Goal: Task Accomplishment & Management: Manage account settings

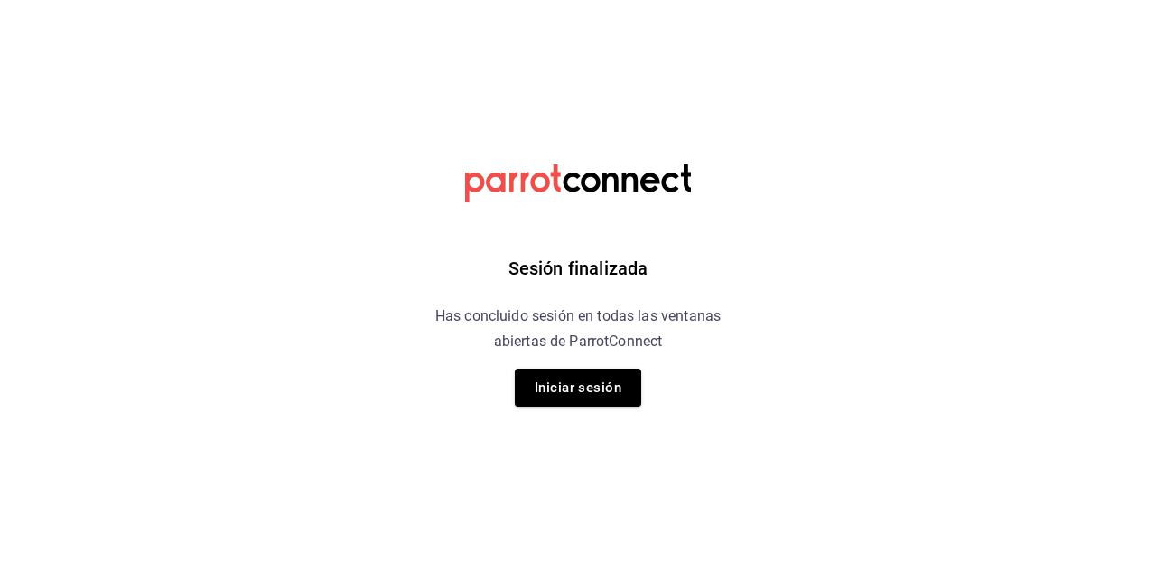
click at [581, 393] on button "Iniciar sesión" at bounding box center [578, 387] width 126 height 38
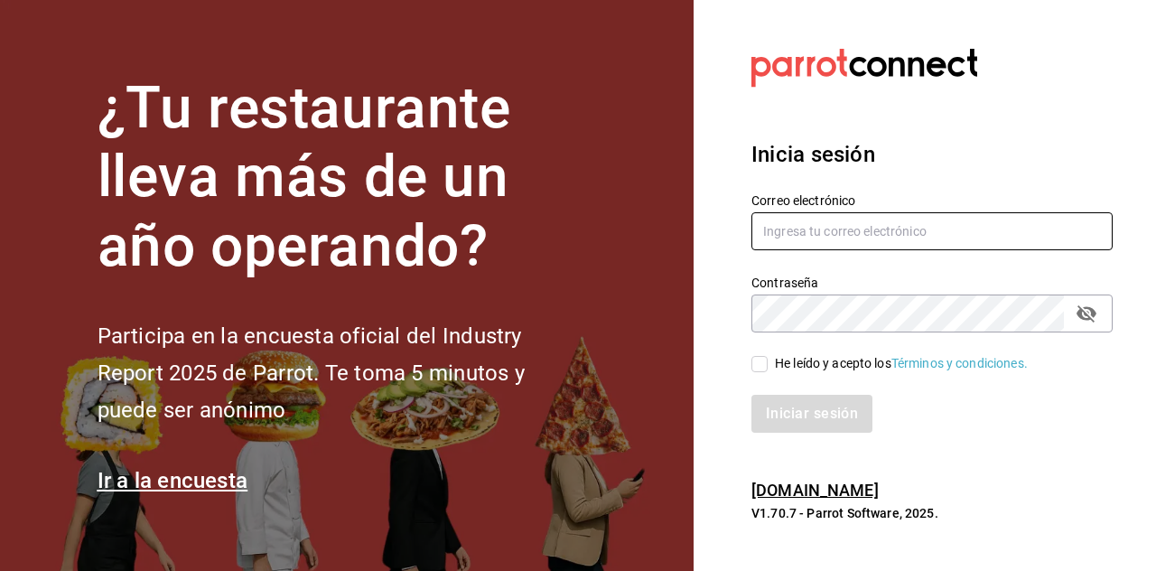
click at [957, 250] on input "text" at bounding box center [931, 231] width 361 height 38
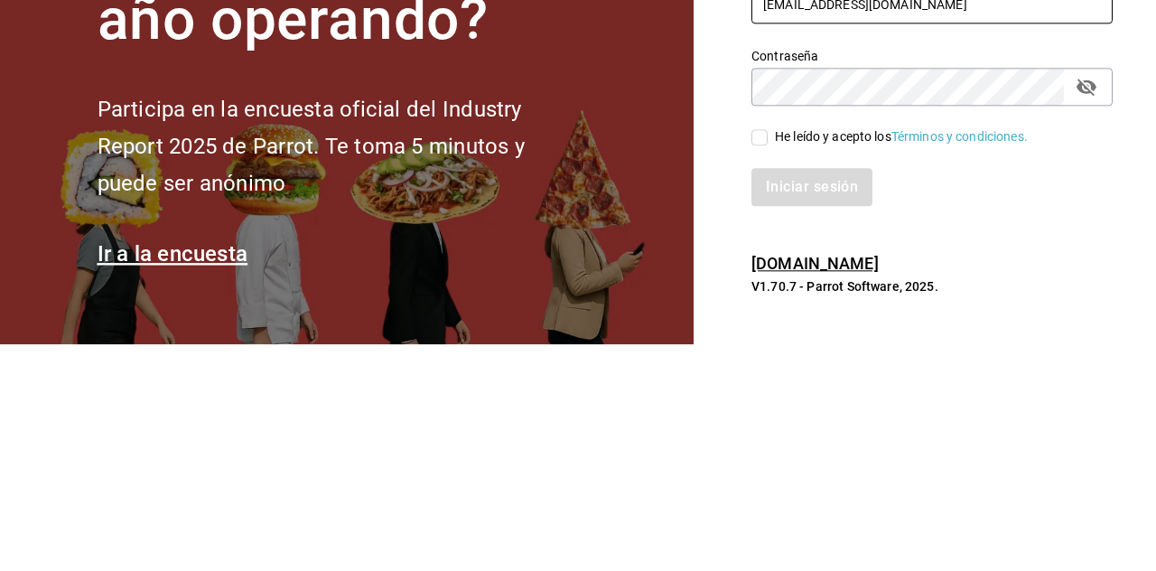
type input "[EMAIL_ADDRESS][DOMAIN_NAME]"
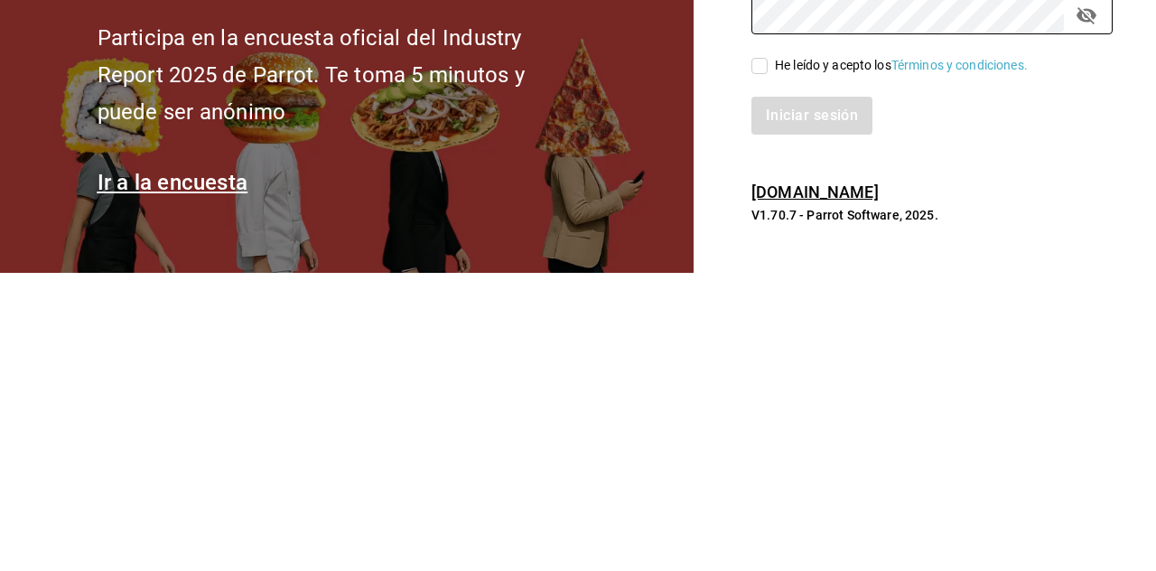
click at [760, 372] on input "He leído y acepto los Términos y condiciones." at bounding box center [759, 364] width 16 height 16
checkbox input "true"
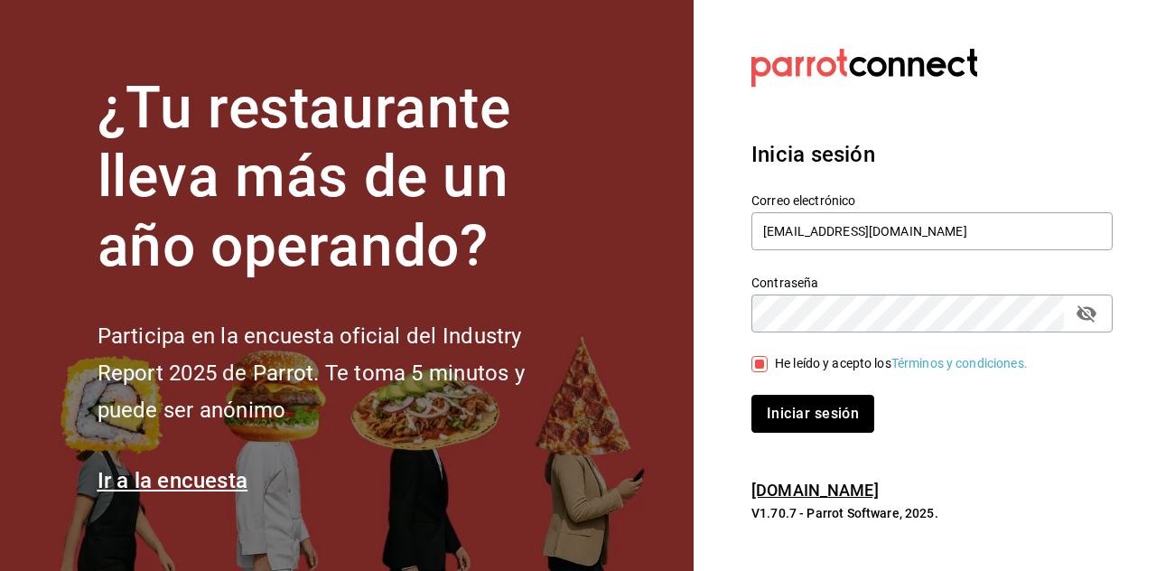
click at [840, 432] on button "Iniciar sesión" at bounding box center [812, 414] width 123 height 38
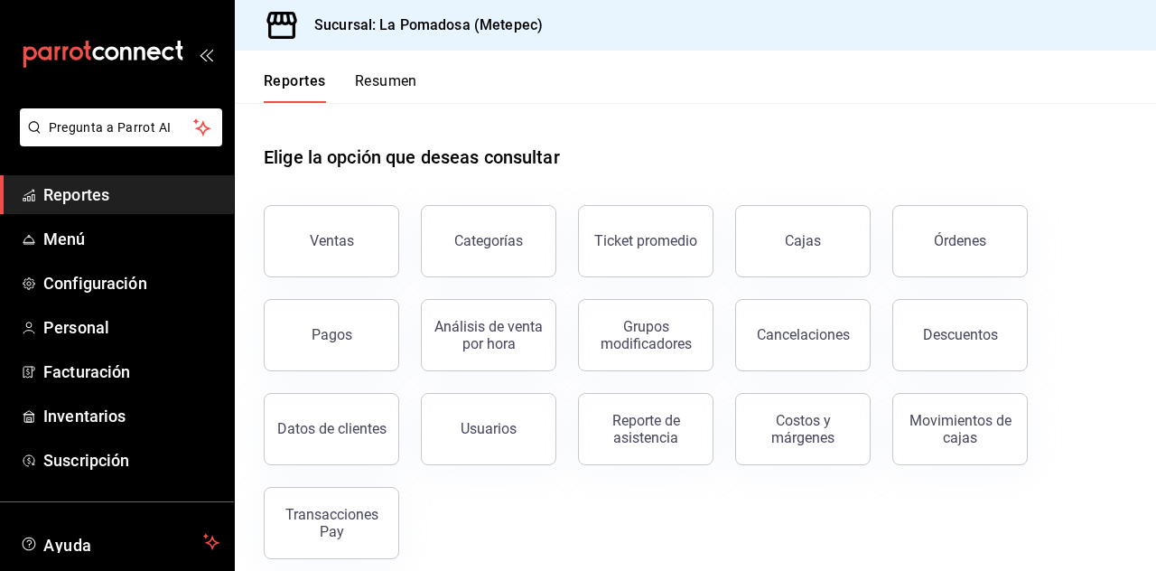
click at [57, 242] on span "Menú" at bounding box center [131, 239] width 176 height 24
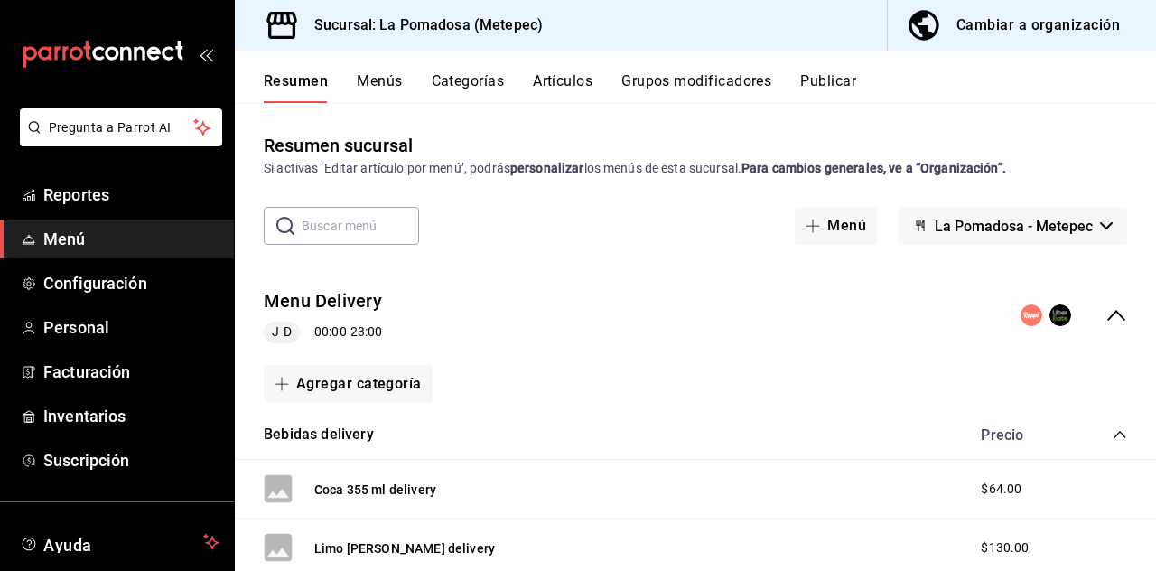
click at [549, 92] on button "Artículos" at bounding box center [563, 87] width 60 height 31
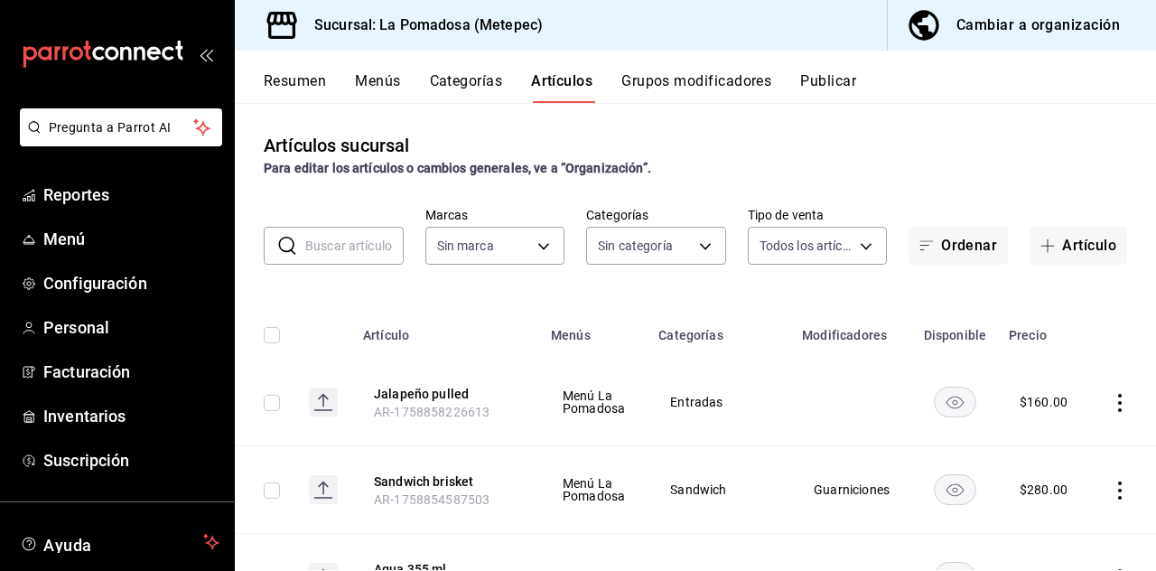
type input "26770a04-f713-4e61-b01c-a965f3f43d2a"
type input "d943e39c-3c76-416d-a752-8531798177b1,cac6379f-b581-4c4b-83ec-bcfc03b9aa83,15034…"
click at [318, 246] on input "text" at bounding box center [354, 246] width 98 height 36
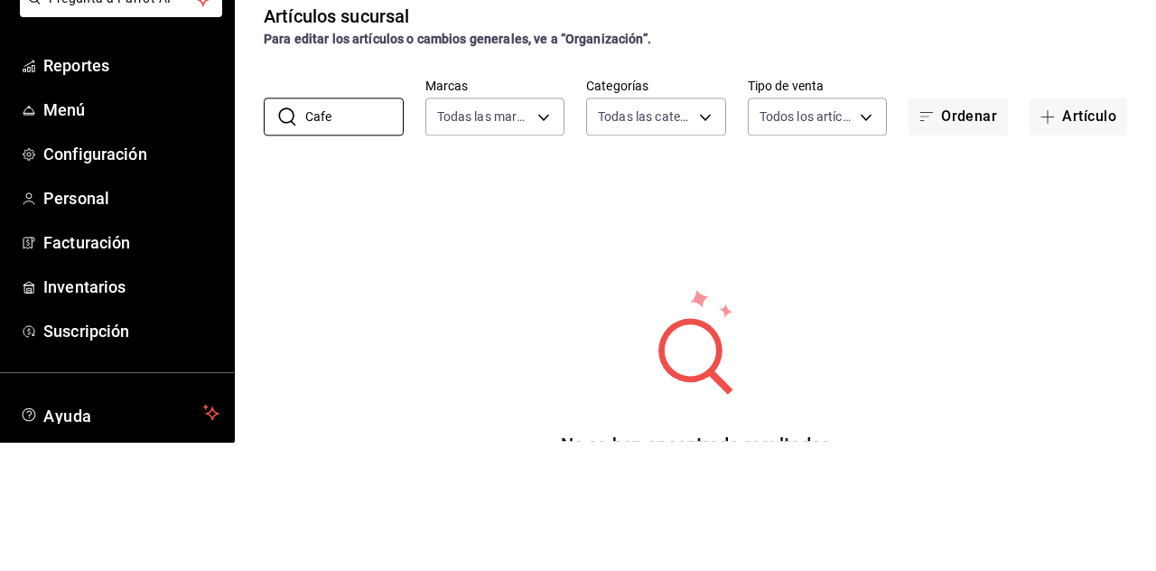
type input "Cafe"
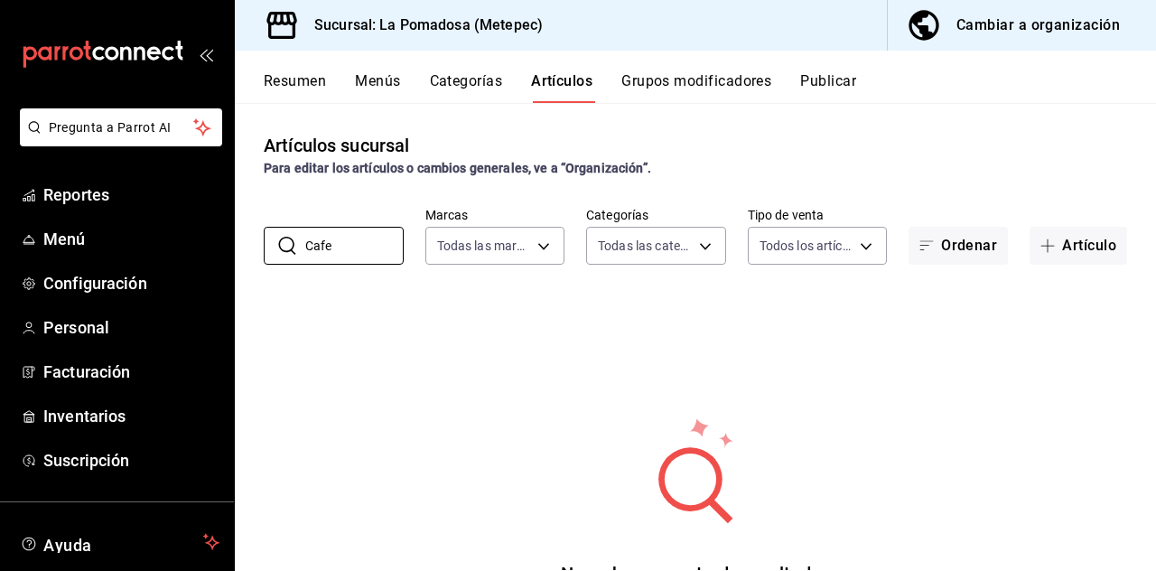
click at [674, 237] on body "Pregunta a Parrot AI Reportes Menú Configuración Personal Facturación Inventari…" at bounding box center [578, 285] width 1156 height 571
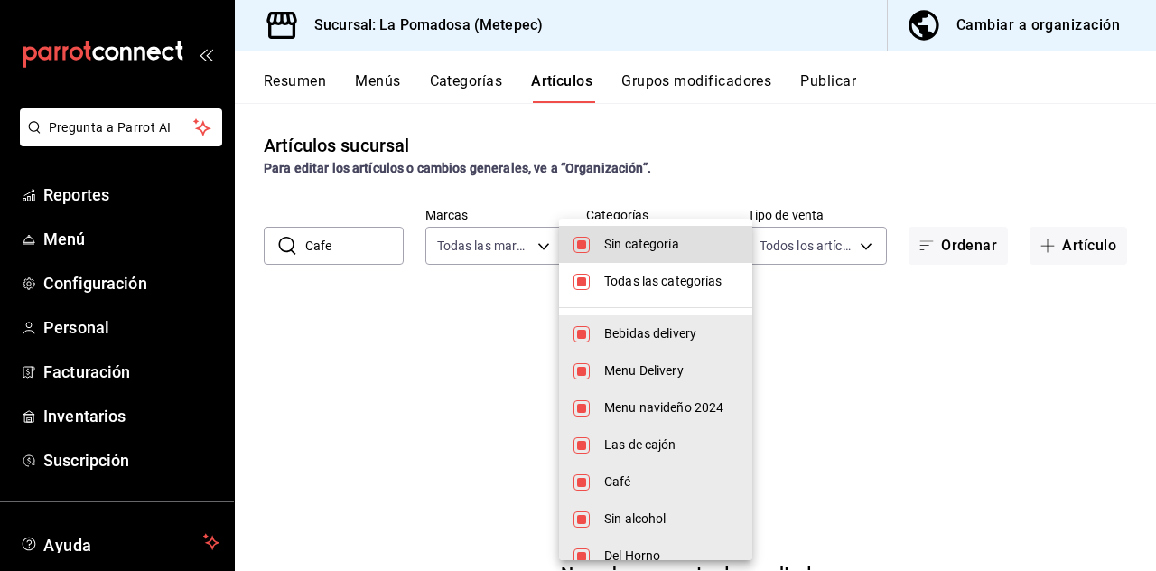
click at [588, 252] on input "checkbox" at bounding box center [581, 245] width 16 height 16
checkbox input "false"
click at [587, 281] on input "checkbox" at bounding box center [581, 282] width 16 height 16
checkbox input "false"
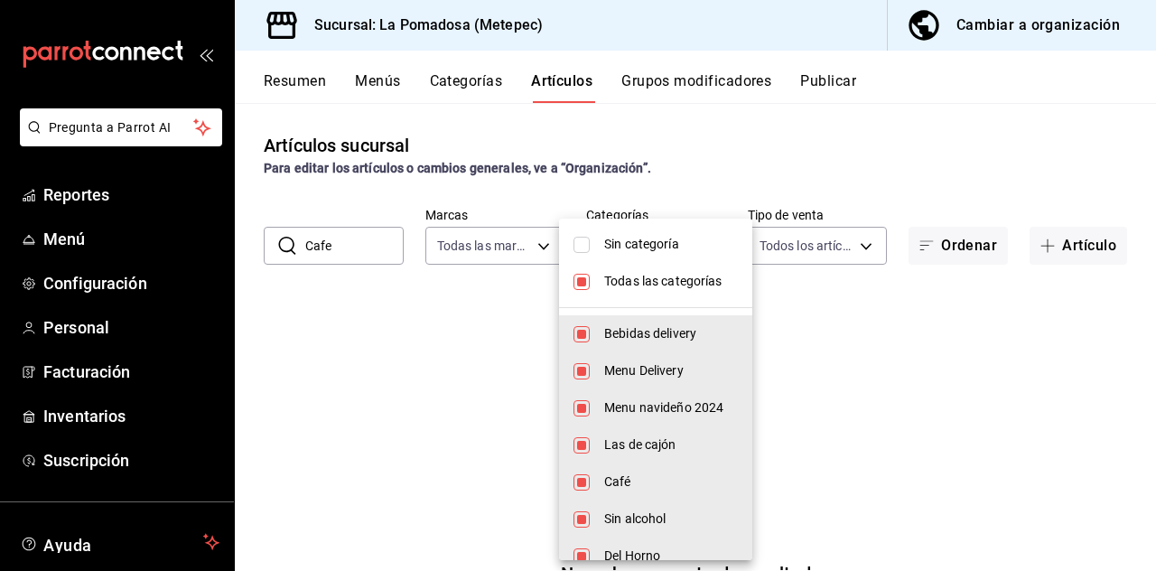
checkbox input "false"
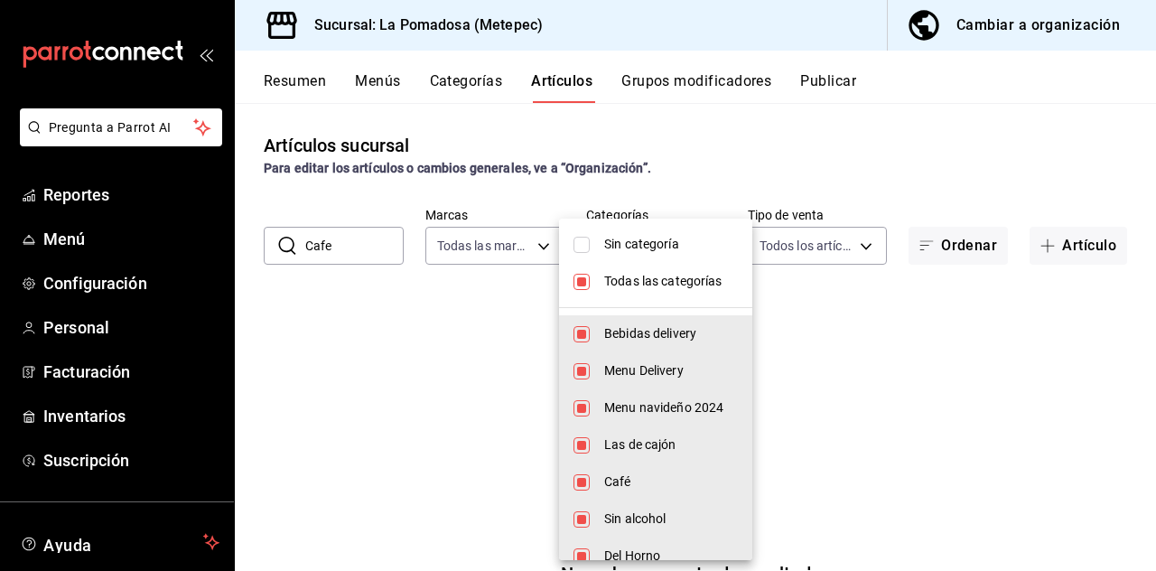
checkbox input "false"
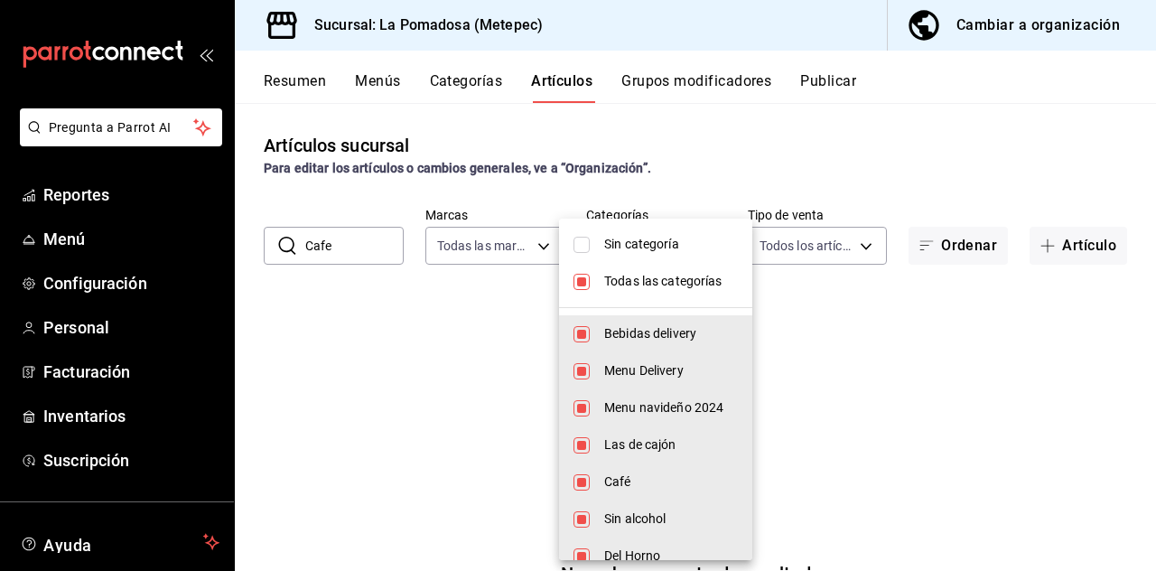
checkbox input "false"
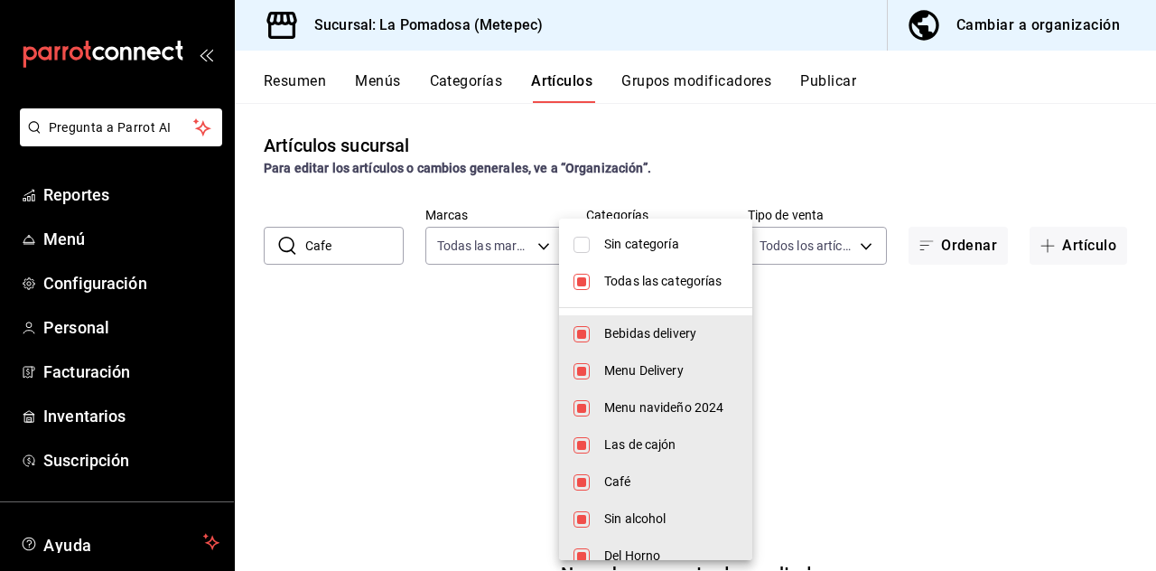
checkbox input "false"
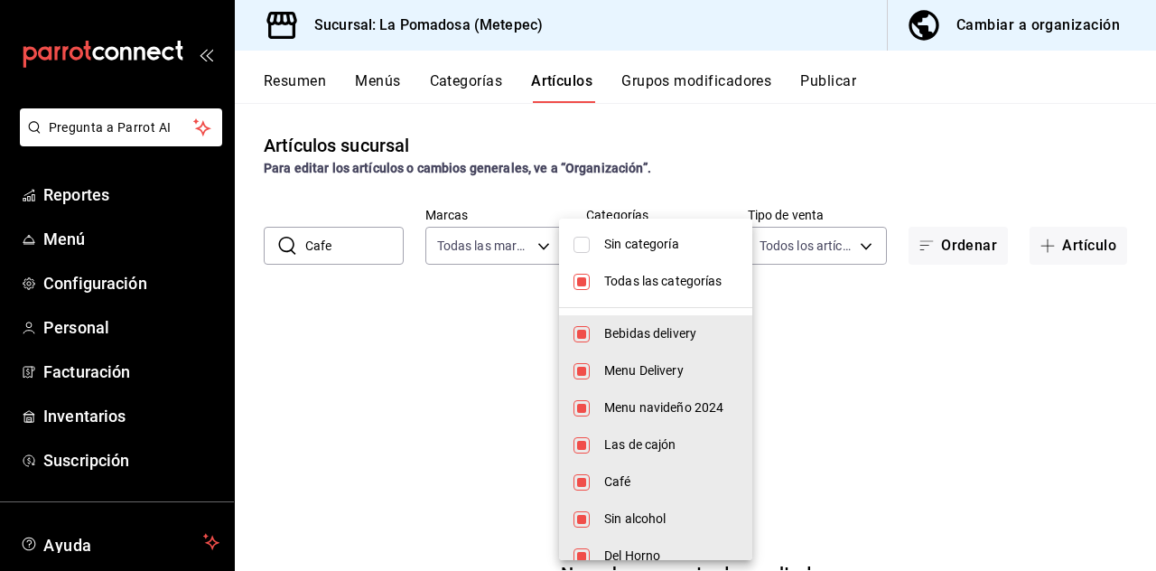
checkbox input "false"
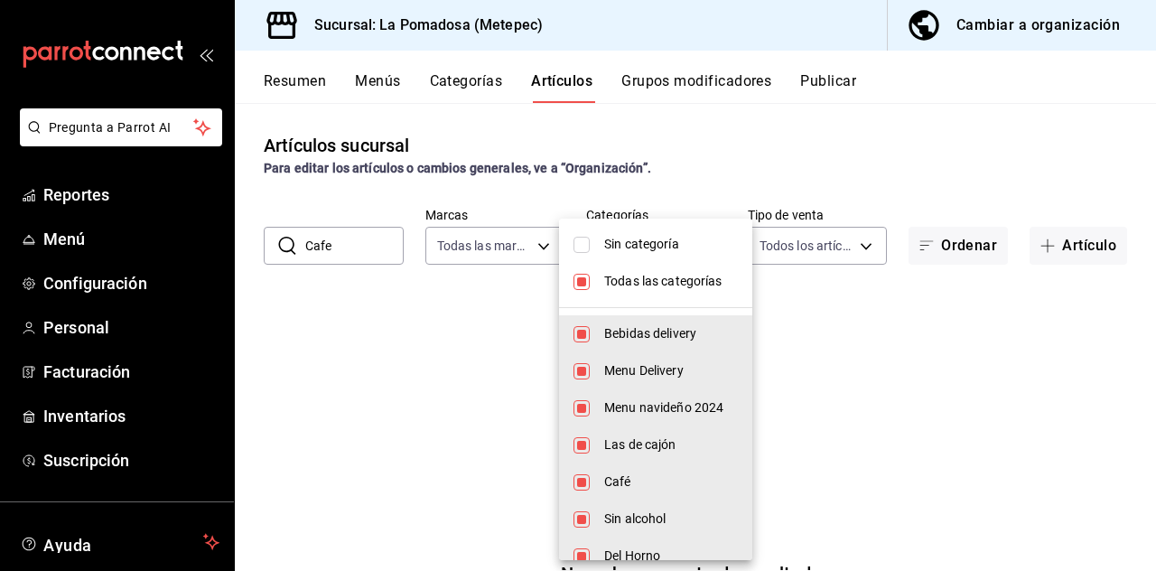
checkbox input "false"
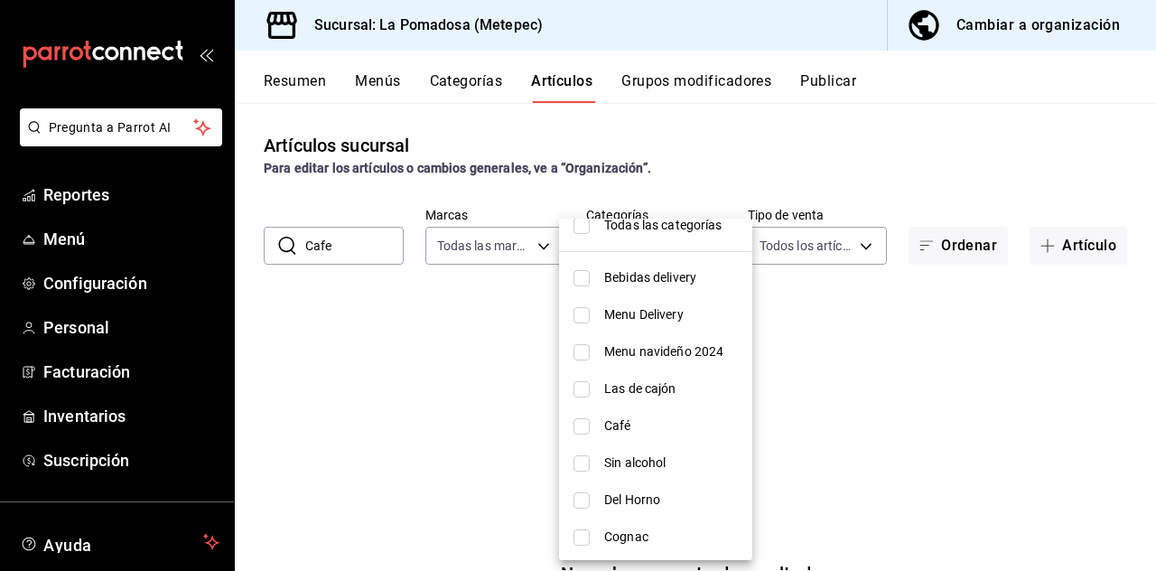
scroll to position [109, 0]
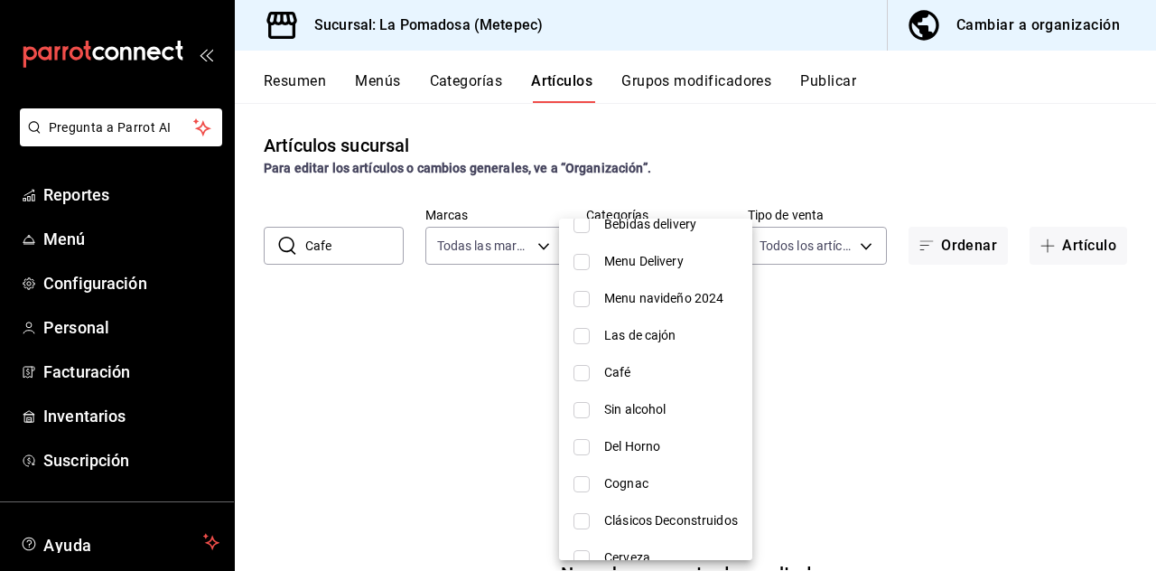
click at [581, 370] on input "checkbox" at bounding box center [581, 373] width 16 height 16
checkbox input "true"
type input "94c86e66-1f17-486c-8944-f73be3fd04ff"
click at [363, 250] on div at bounding box center [578, 285] width 1156 height 571
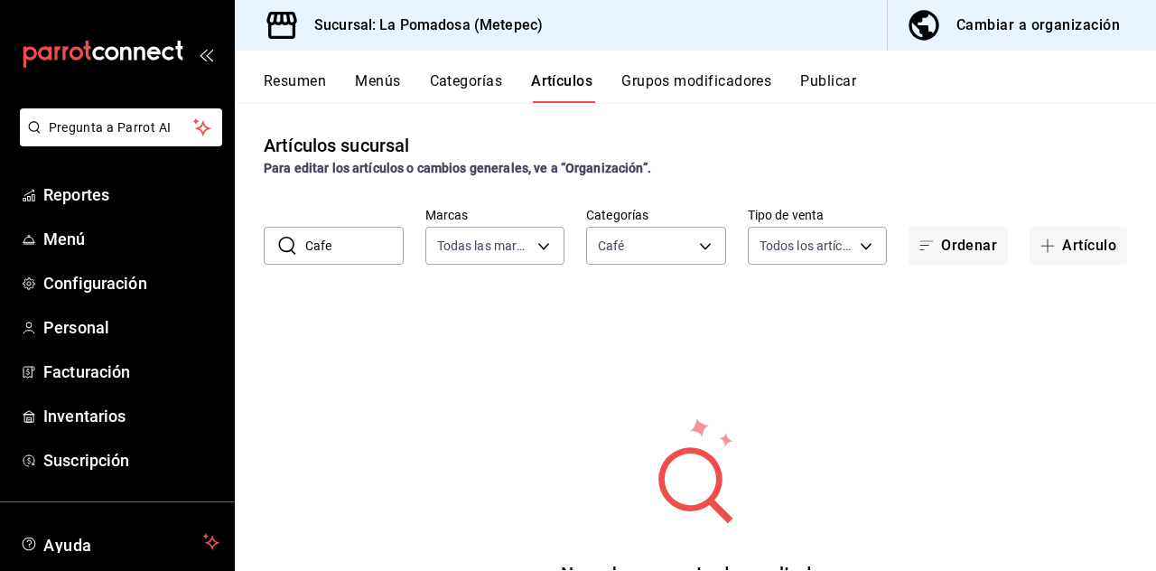
click at [386, 244] on input "Cafe" at bounding box center [354, 246] width 98 height 36
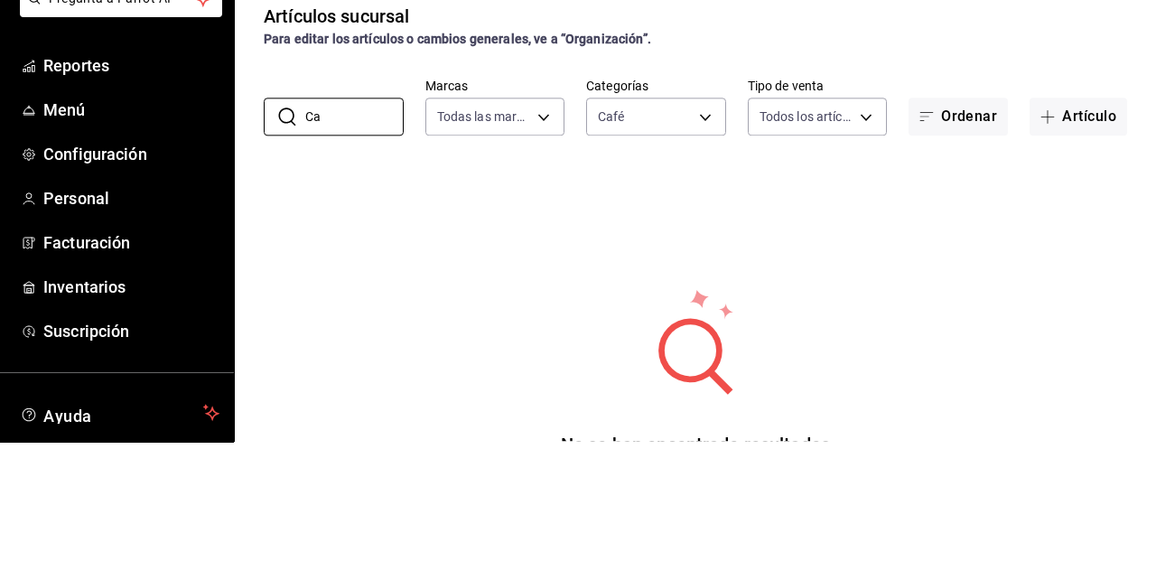
type input "C"
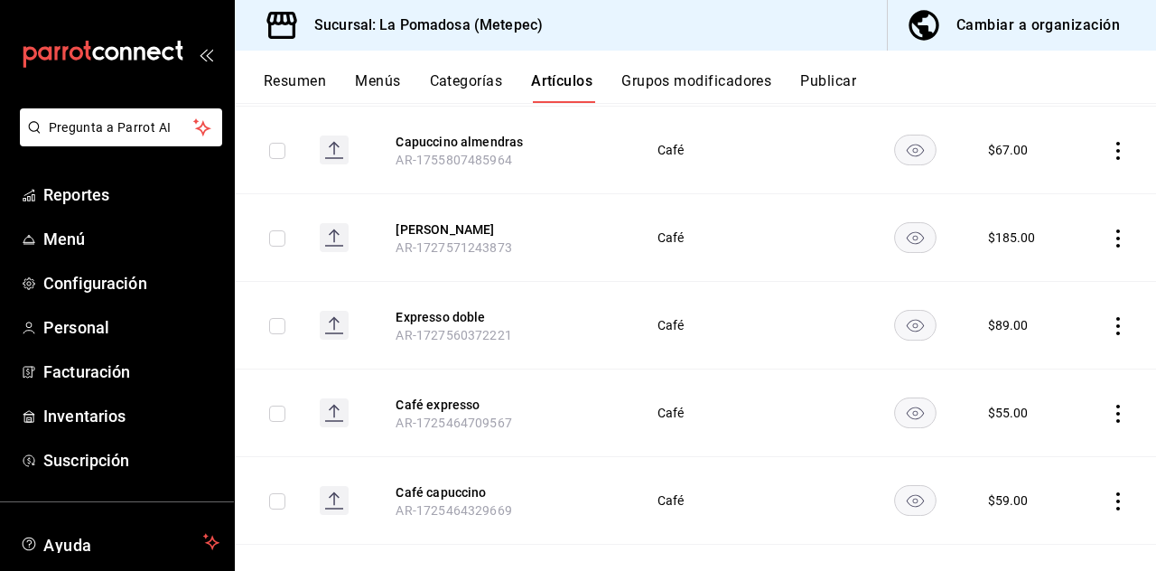
scroll to position [356, 0]
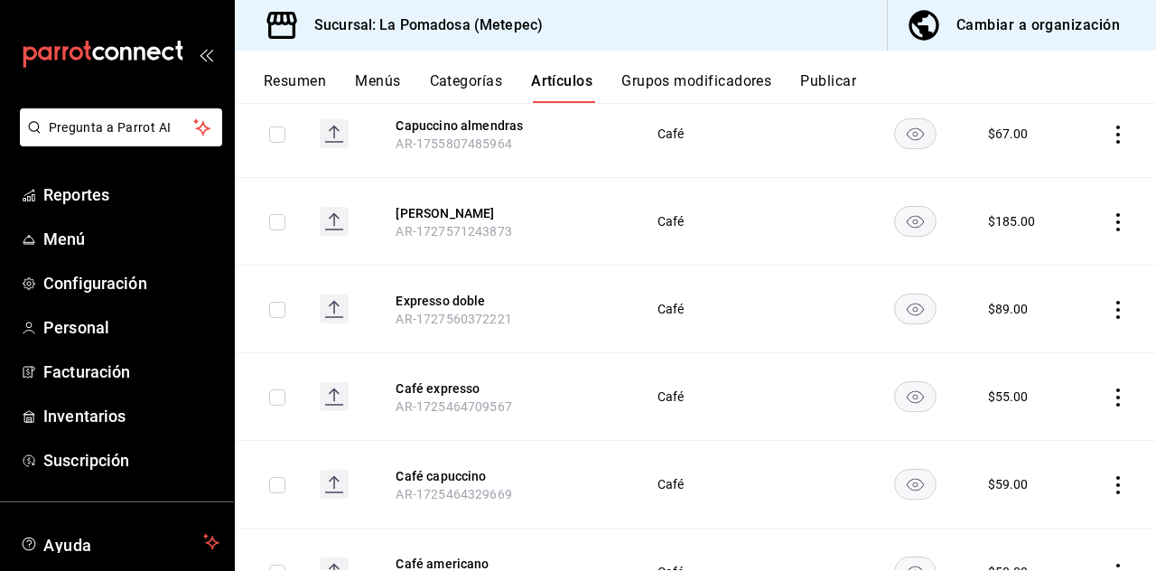
click at [1118, 564] on icon "actions" at bounding box center [1118, 572] width 18 height 18
click at [778, 467] on div at bounding box center [578, 285] width 1156 height 571
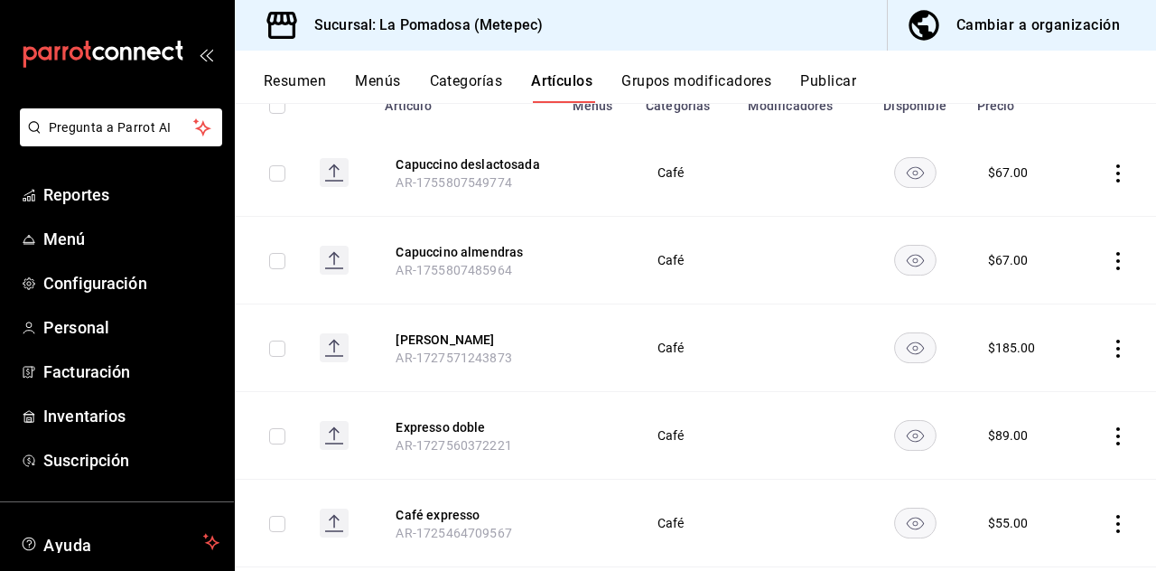
scroll to position [0, 0]
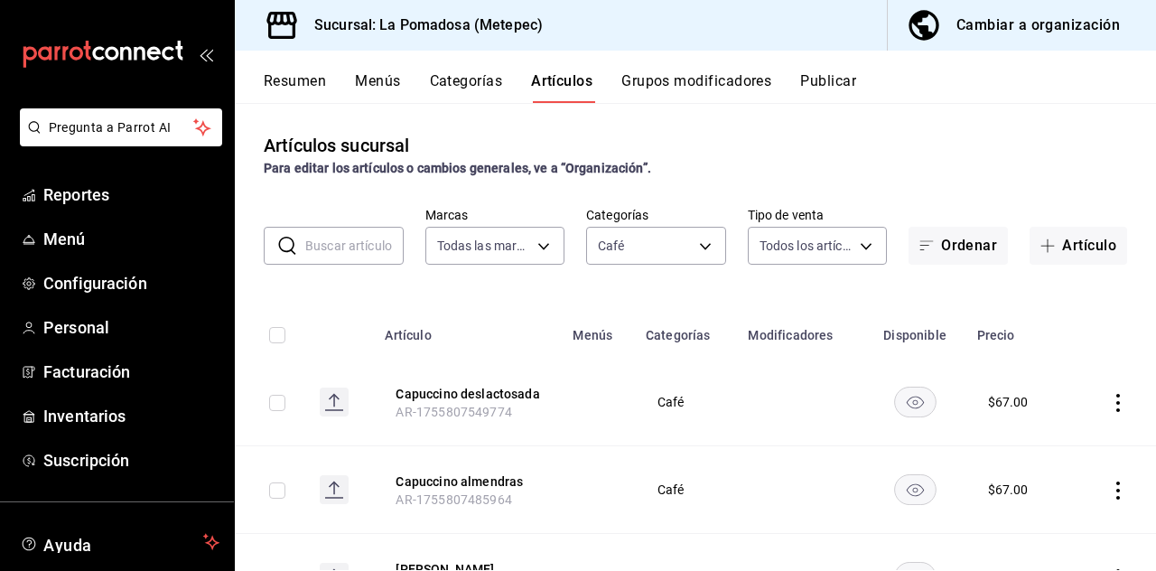
click at [841, 81] on button "Publicar" at bounding box center [828, 87] width 56 height 31
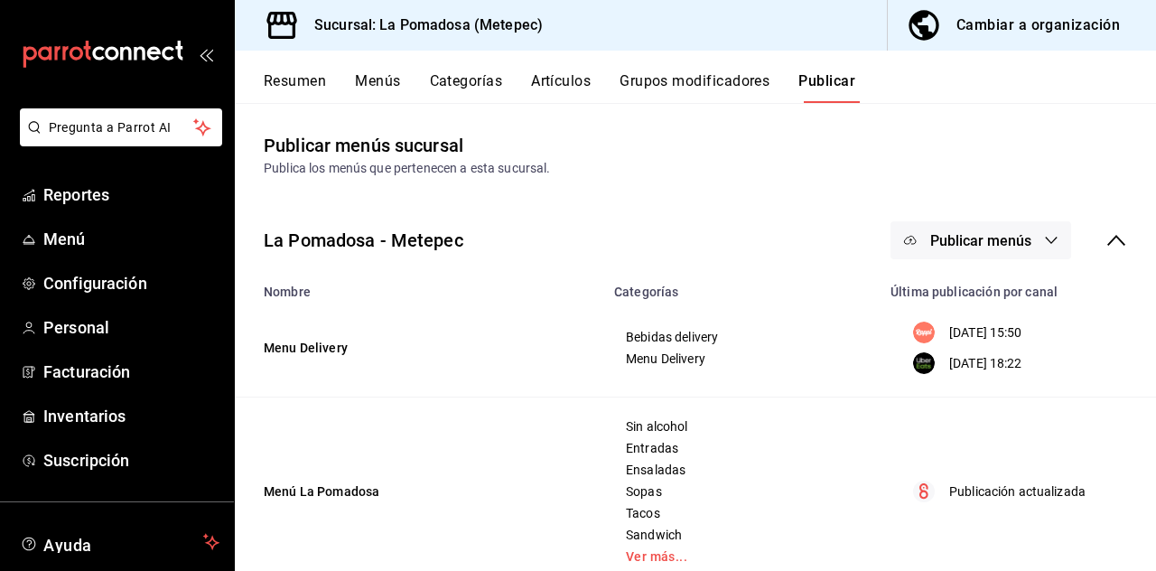
click at [1038, 240] on button "Publicar menús" at bounding box center [980, 240] width 181 height 38
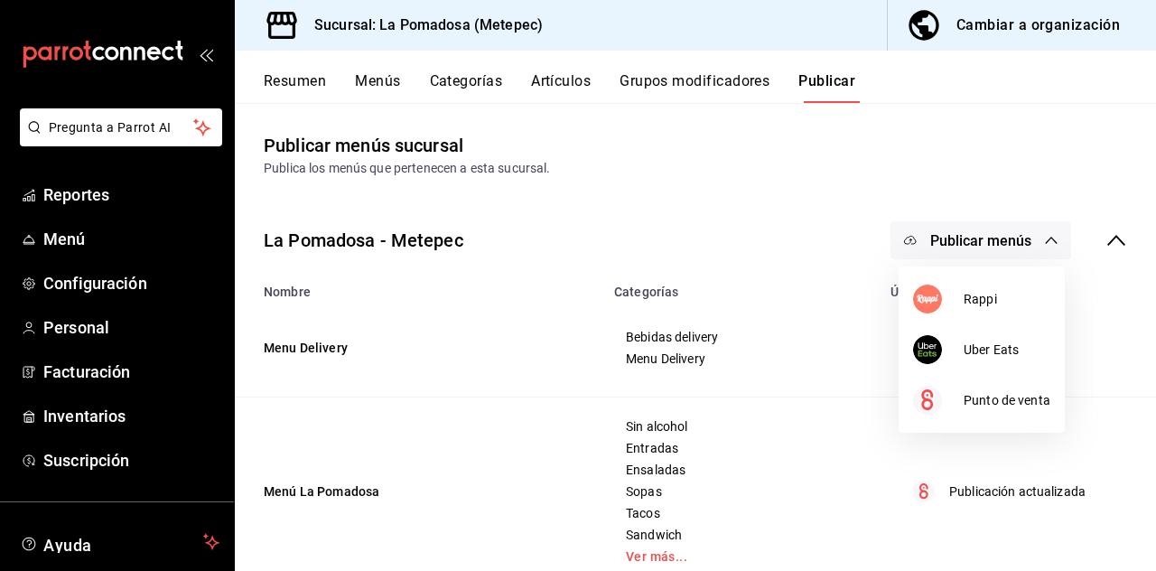
click at [1032, 403] on span "Punto de venta" at bounding box center [1006, 400] width 87 height 19
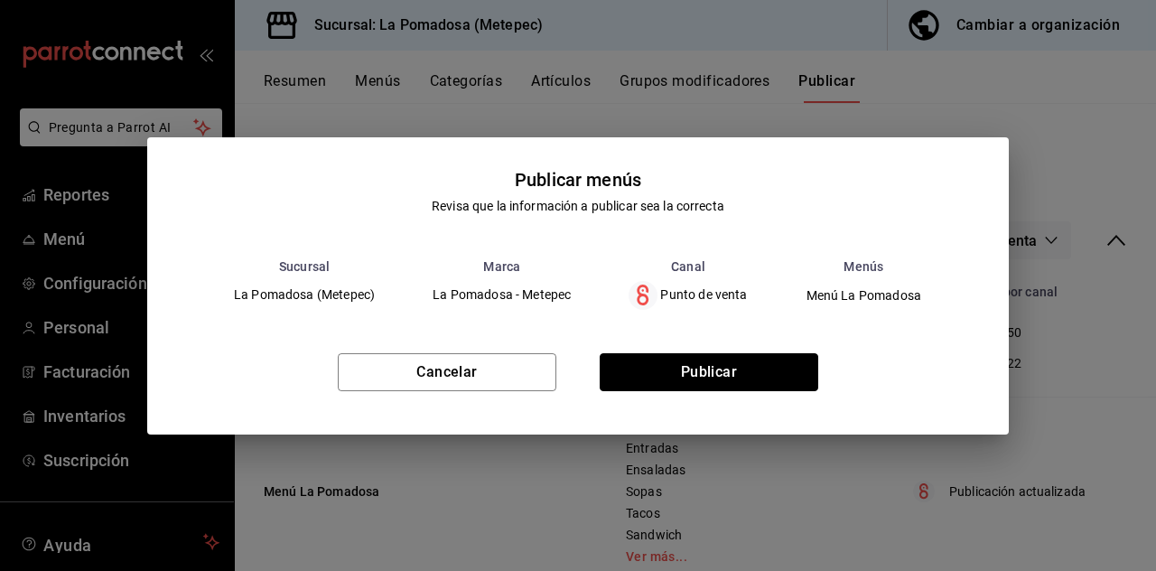
click at [743, 391] on button "Publicar" at bounding box center [708, 372] width 218 height 38
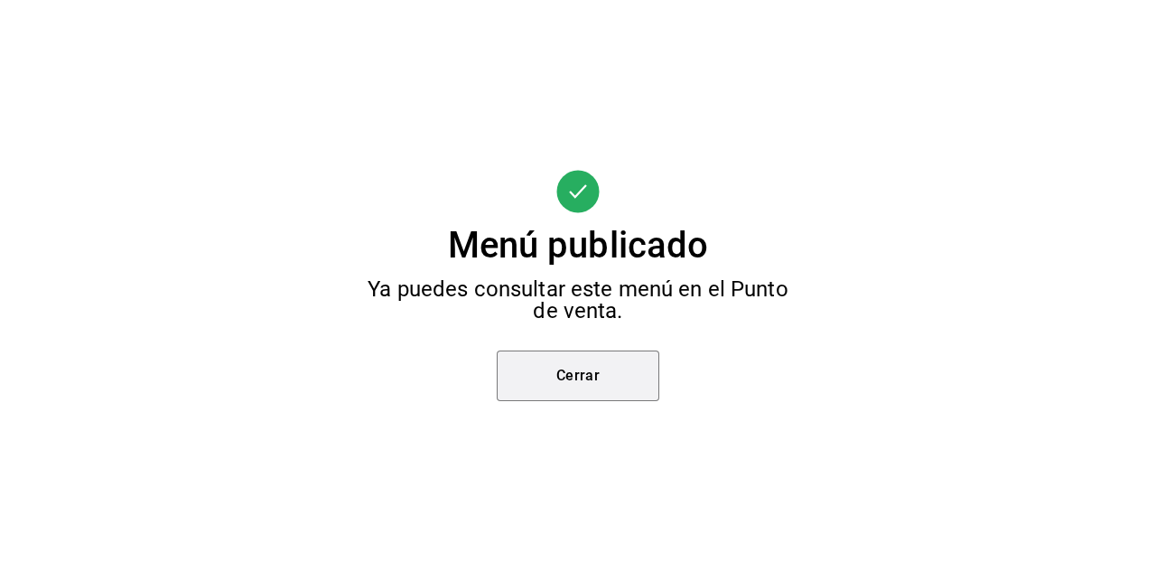
click at [612, 401] on button "Cerrar" at bounding box center [578, 375] width 163 height 51
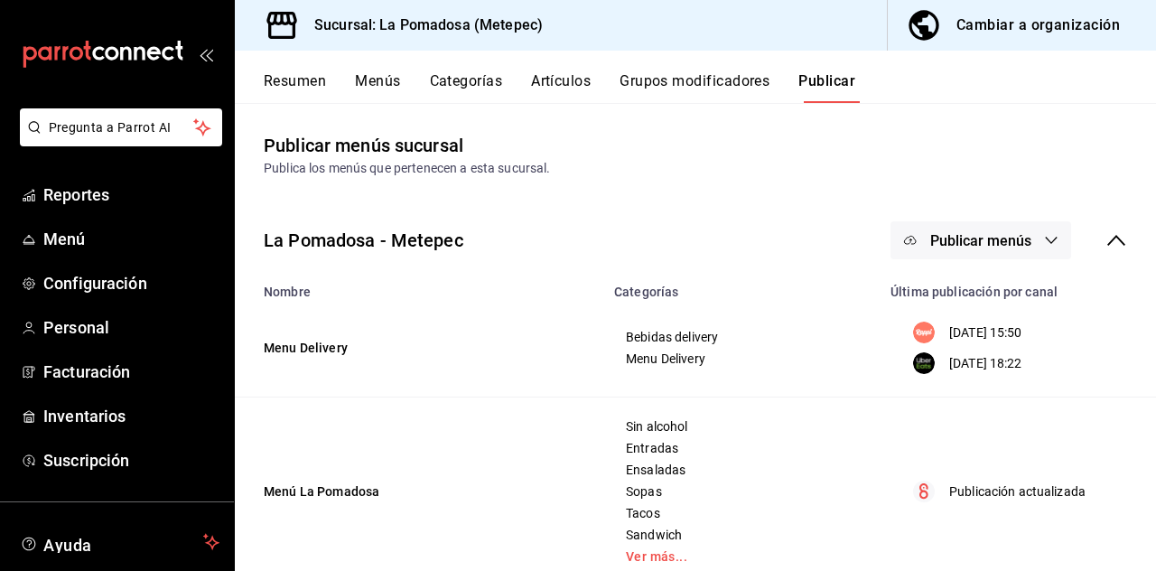
click at [668, 561] on link "Ver más..." at bounding box center [741, 556] width 231 height 13
click at [476, 74] on button "Categorías" at bounding box center [466, 87] width 73 height 31
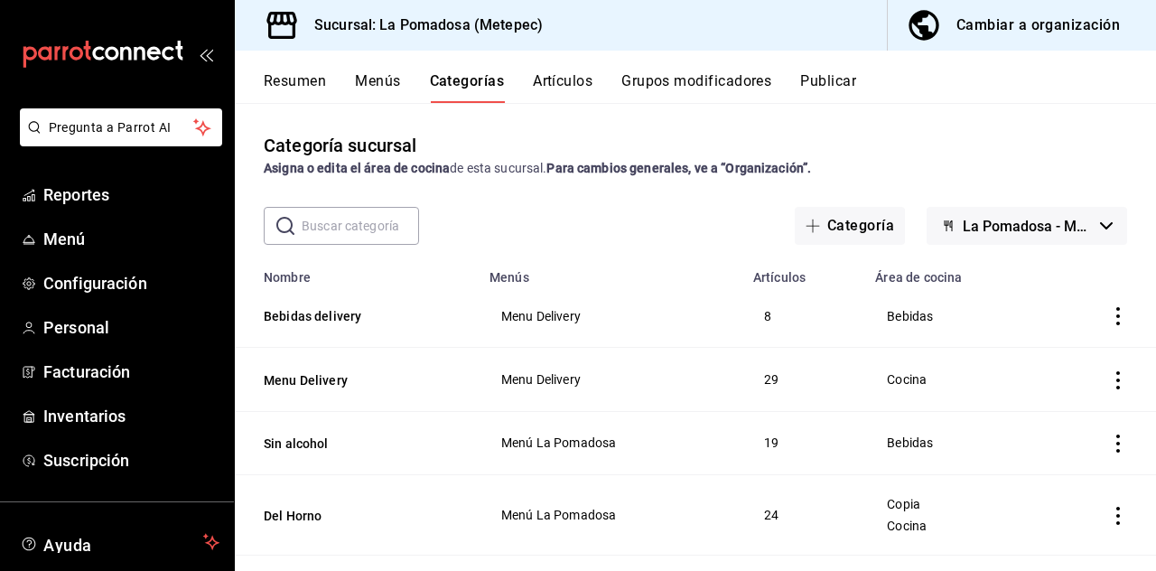
click at [366, 226] on input "text" at bounding box center [360, 226] width 117 height 36
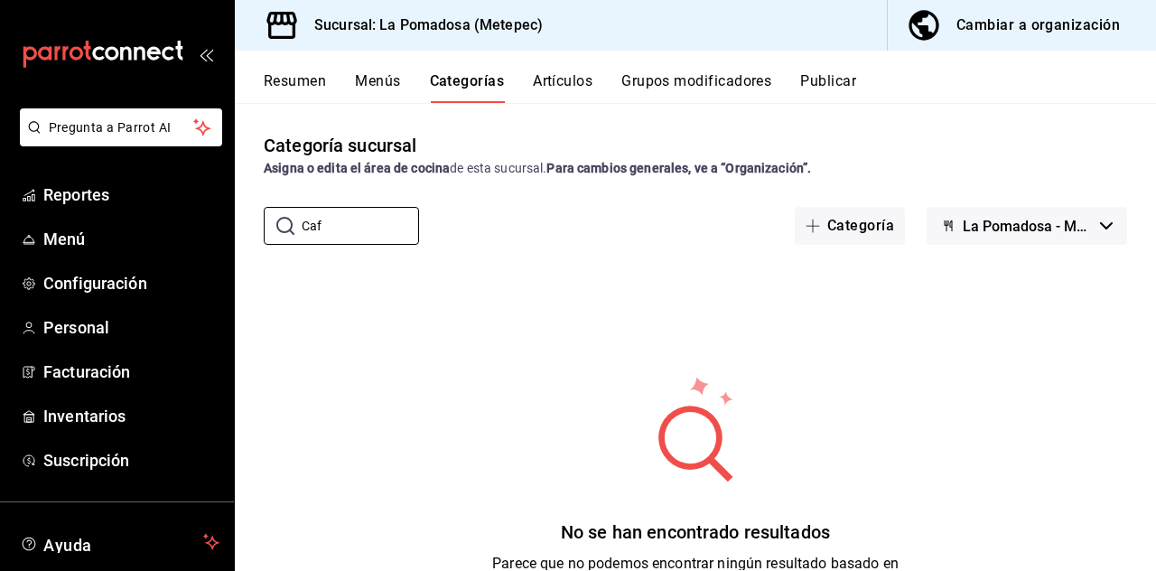
click at [381, 229] on input "Caf" at bounding box center [360, 226] width 117 height 36
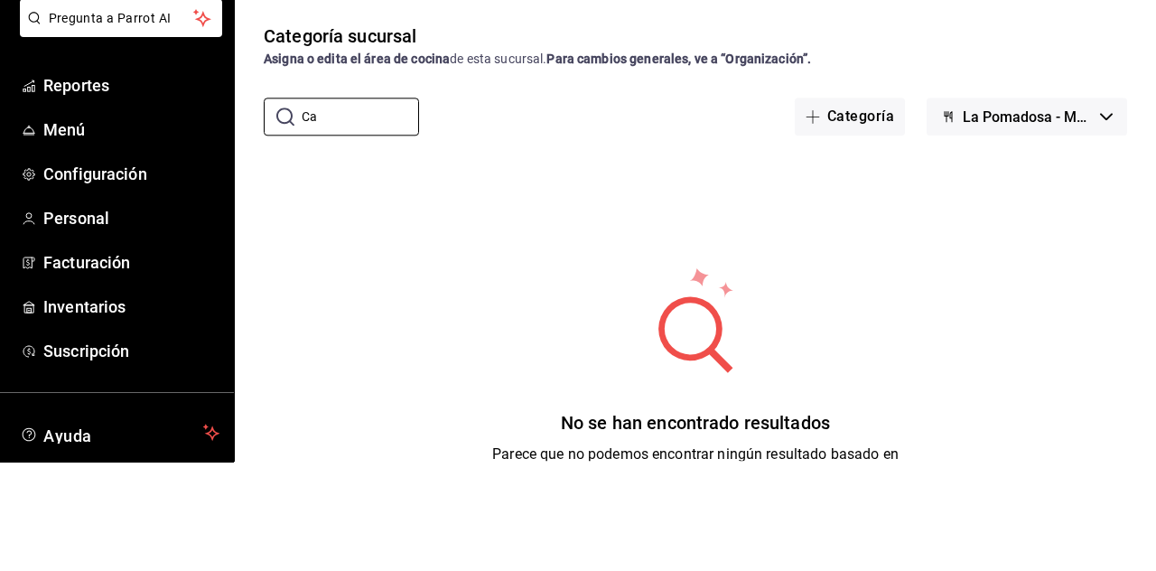
type input "C"
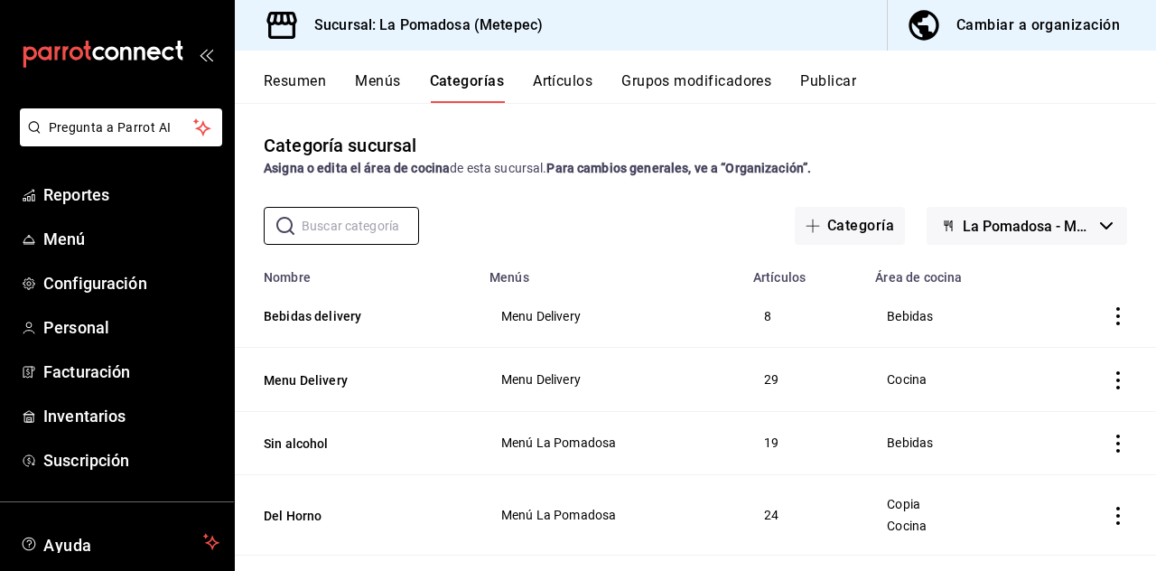
click at [585, 76] on button "Artículos" at bounding box center [563, 87] width 60 height 31
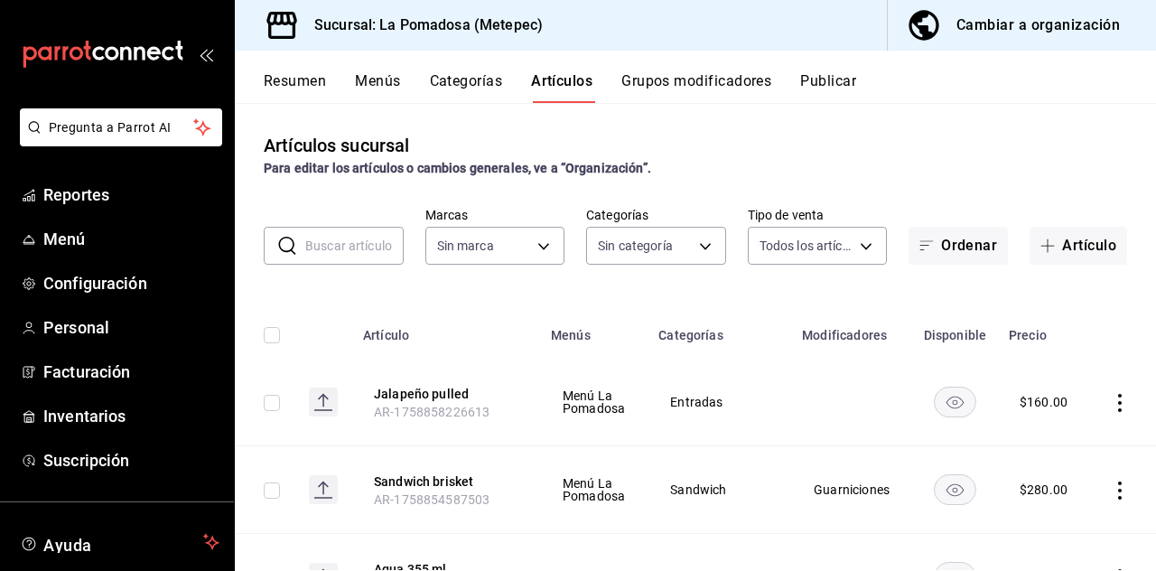
type input "26770a04-f713-4e61-b01c-a965f3f43d2a"
type input "d943e39c-3c76-416d-a752-8531798177b1,cac6379f-b581-4c4b-83ec-bcfc03b9aa83,15034…"
click at [697, 254] on body "Pregunta a Parrot AI Reportes Menú Configuración Personal Facturación Inventari…" at bounding box center [578, 285] width 1156 height 571
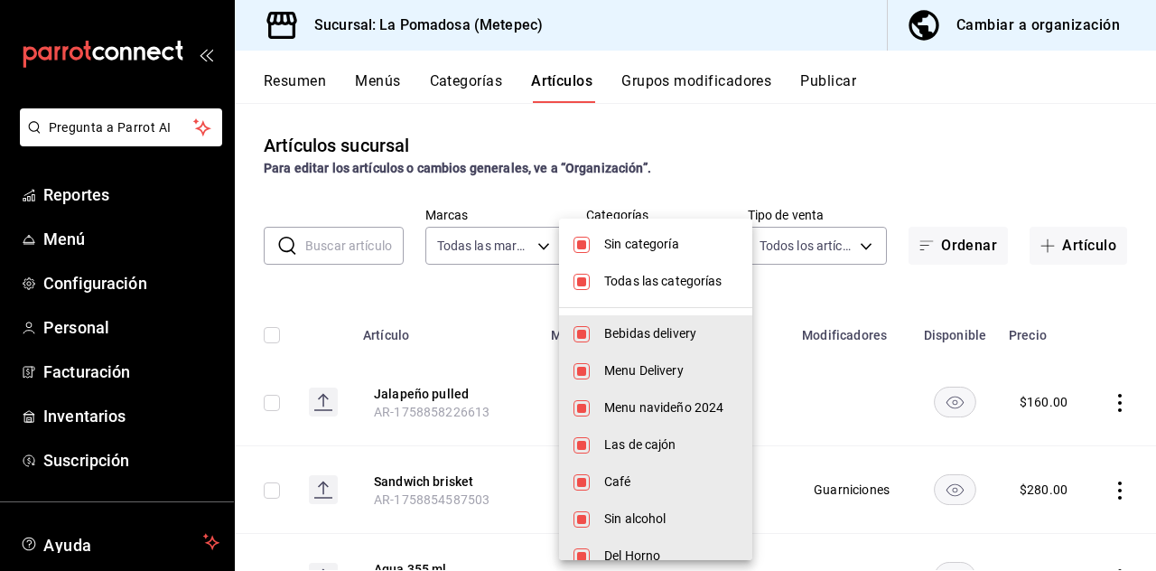
click at [719, 252] on span "Sin categoría" at bounding box center [671, 244] width 134 height 19
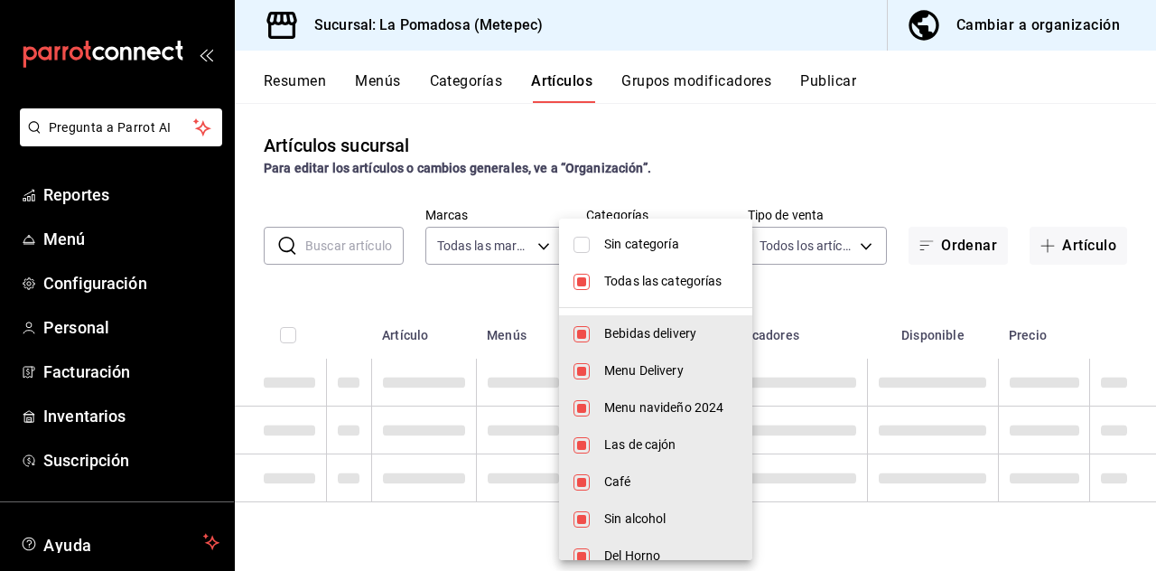
checkbox input "false"
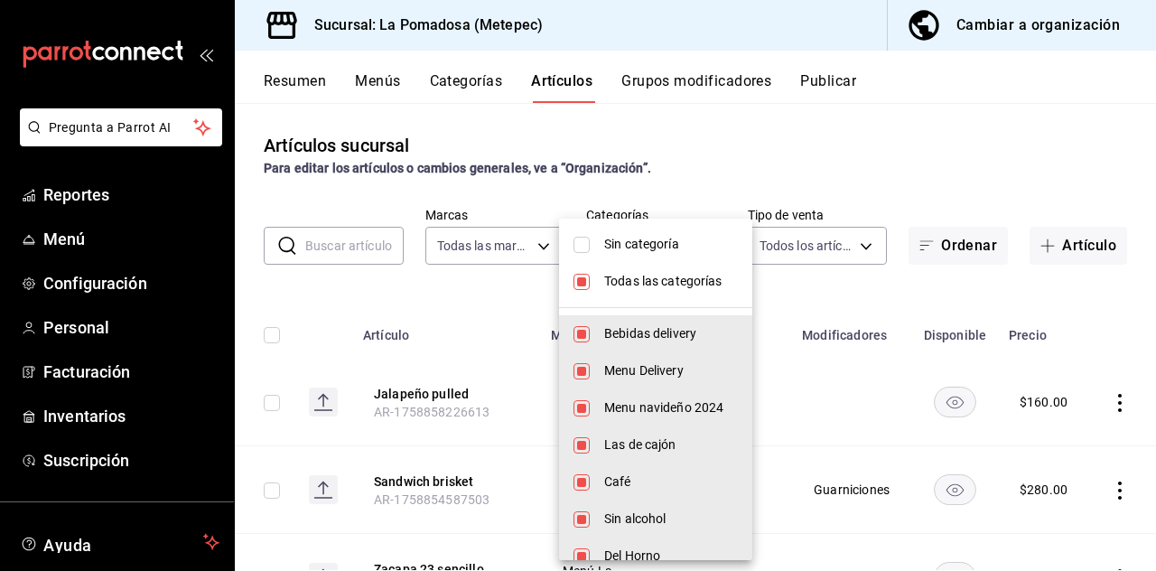
click at [588, 285] on input "checkbox" at bounding box center [581, 282] width 16 height 16
checkbox input "false"
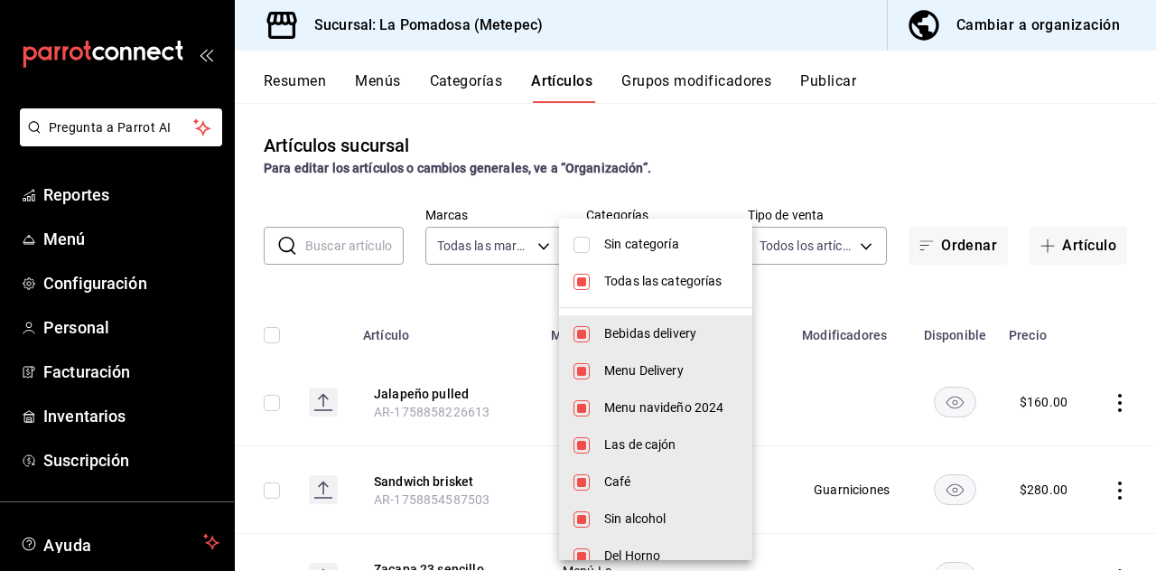
checkbox input "false"
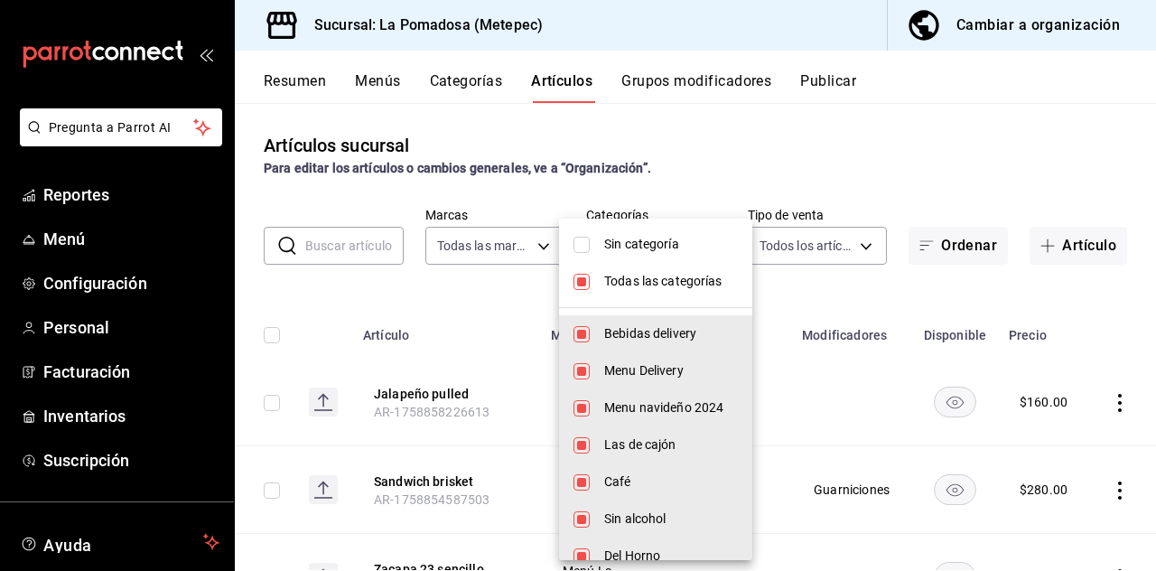
checkbox input "false"
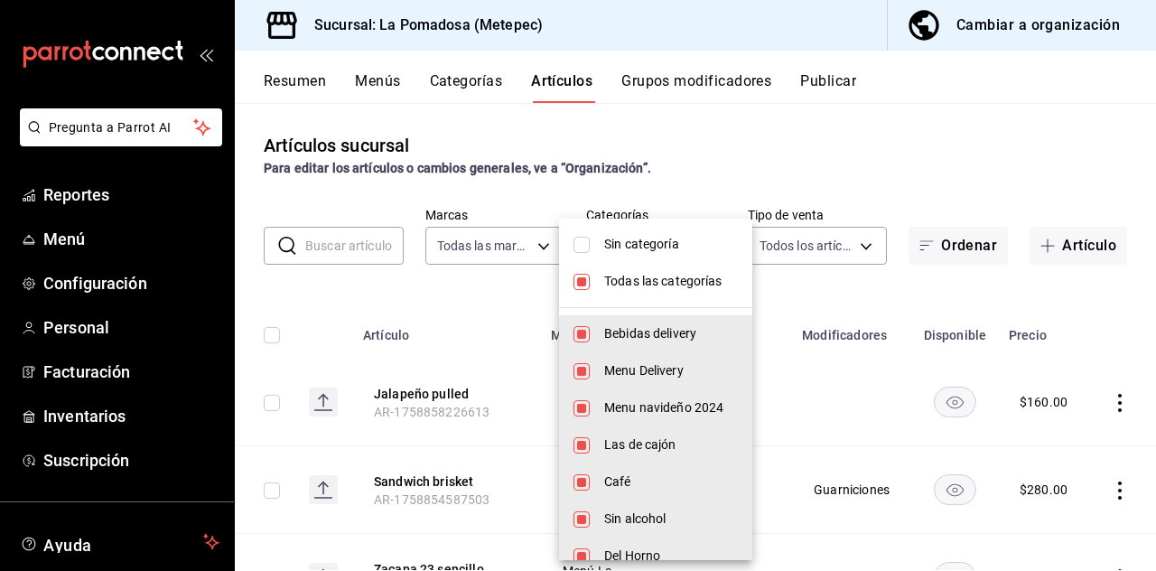
checkbox input "false"
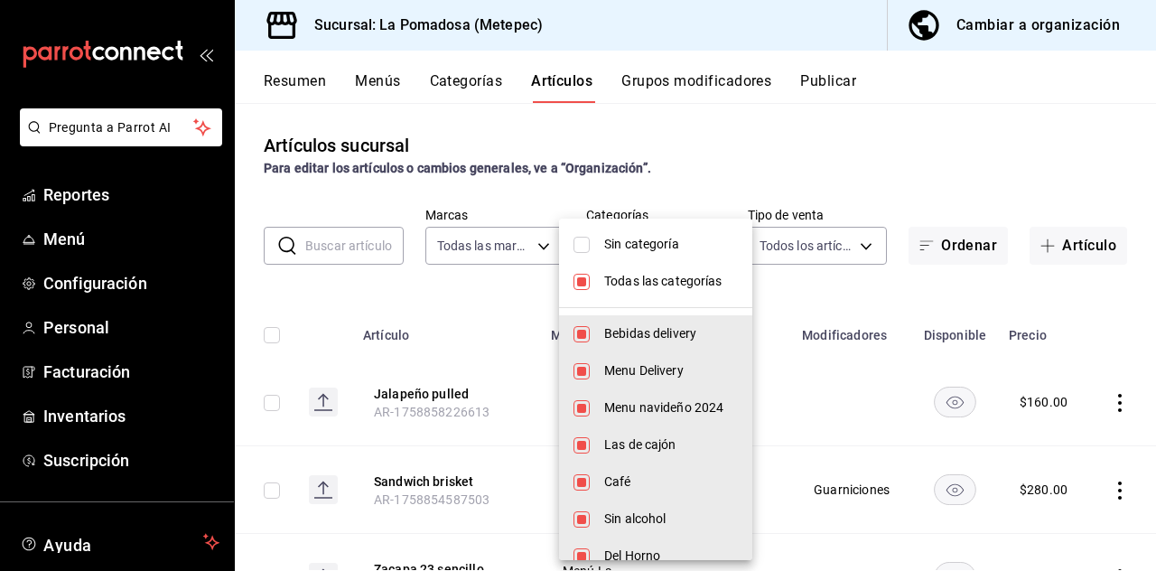
checkbox input "false"
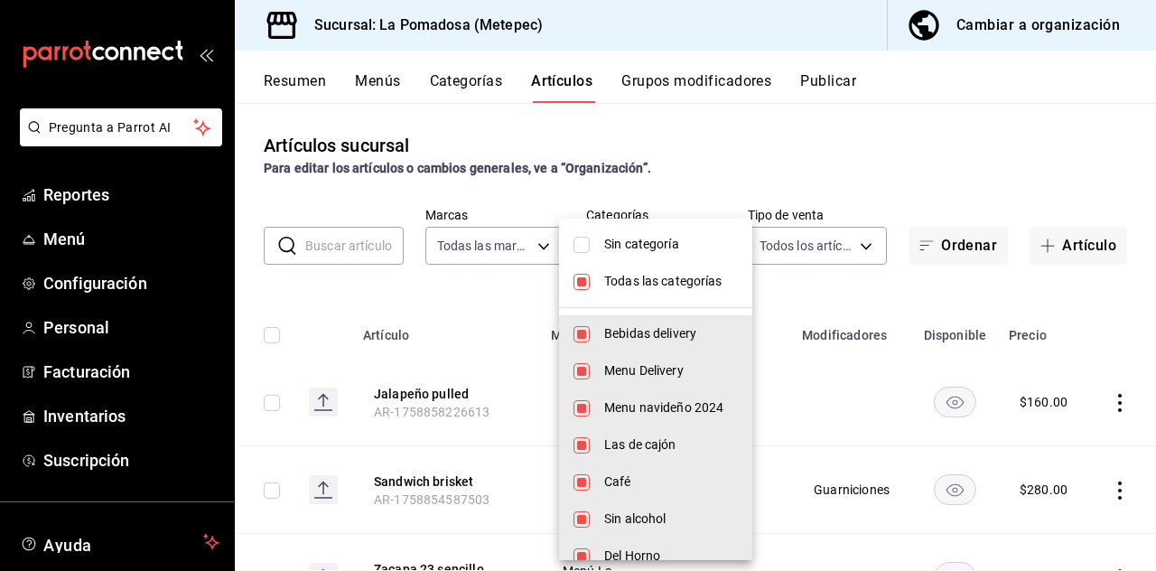
checkbox input "false"
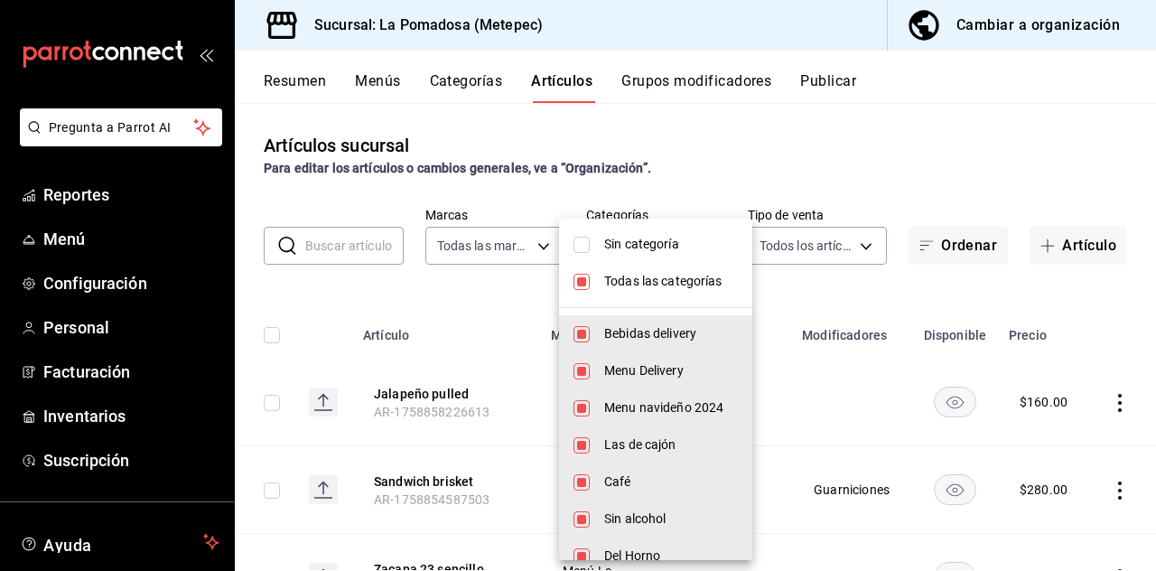
checkbox input "false"
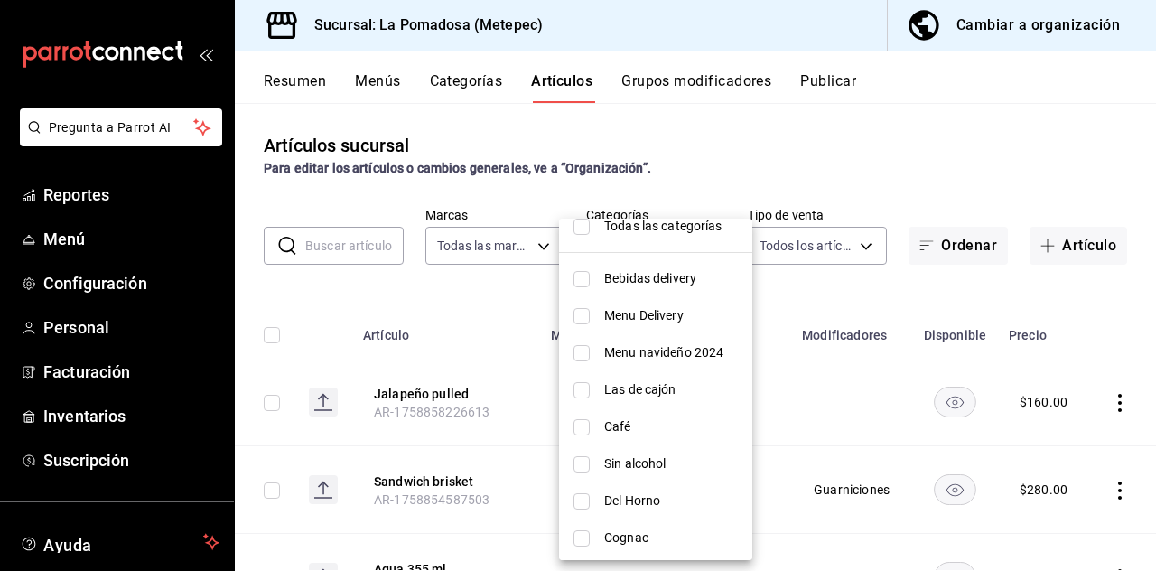
scroll to position [107, 0]
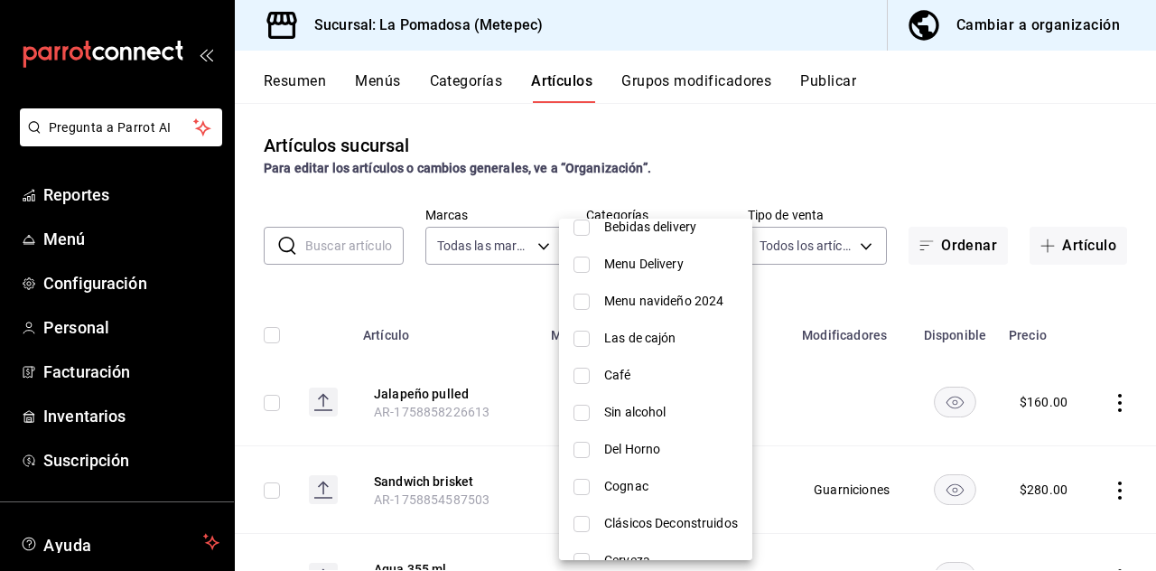
click at [587, 379] on input "checkbox" at bounding box center [581, 375] width 16 height 16
checkbox input "true"
type input "94c86e66-1f17-486c-8944-f73be3fd04ff"
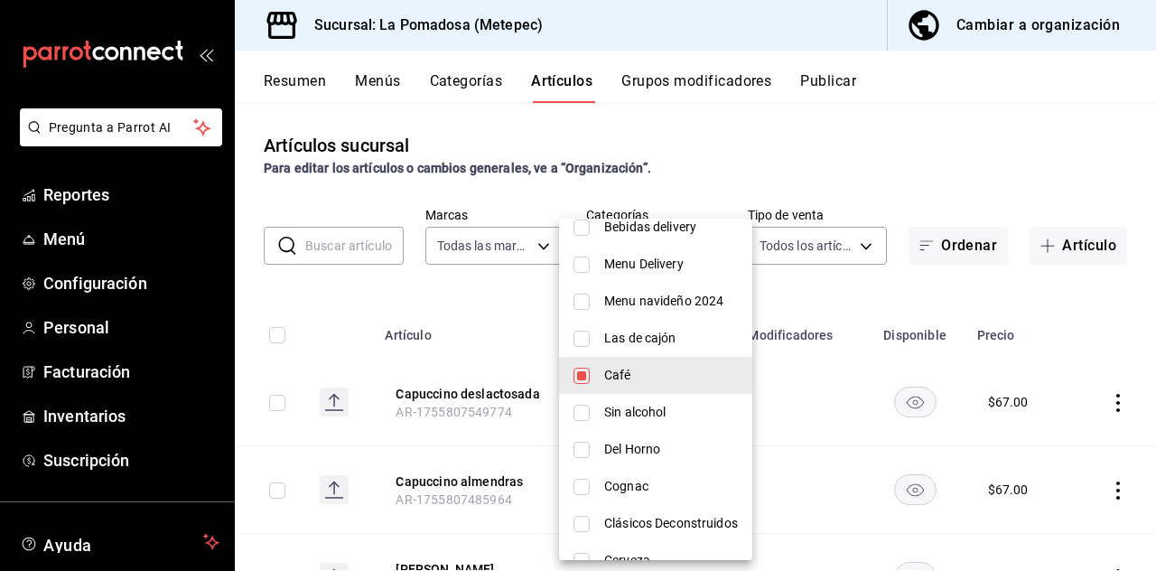
click at [766, 145] on div at bounding box center [578, 285] width 1156 height 571
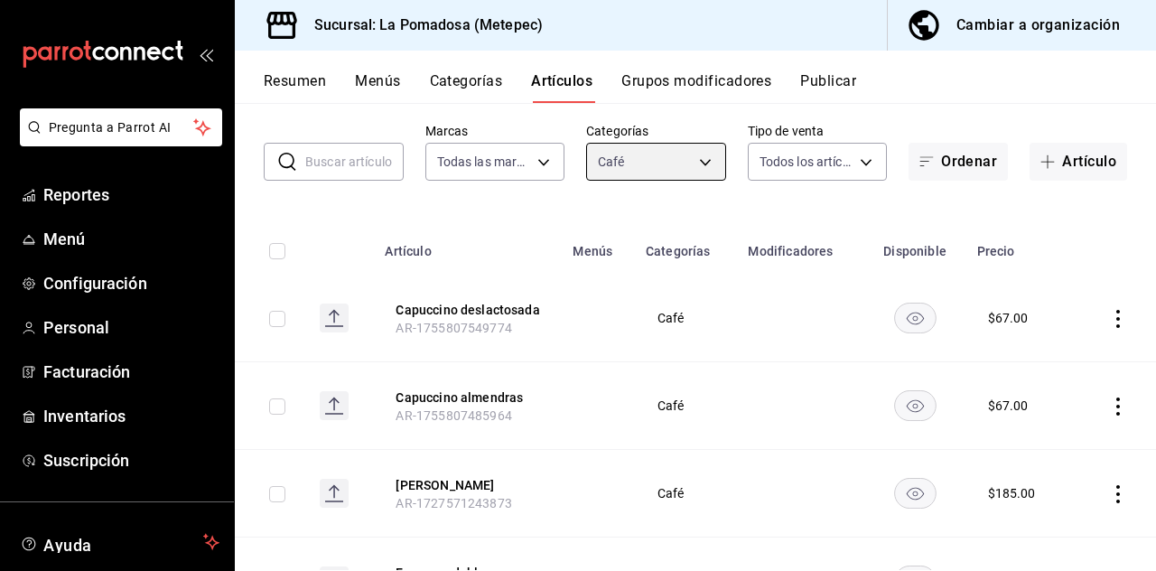
scroll to position [0, 0]
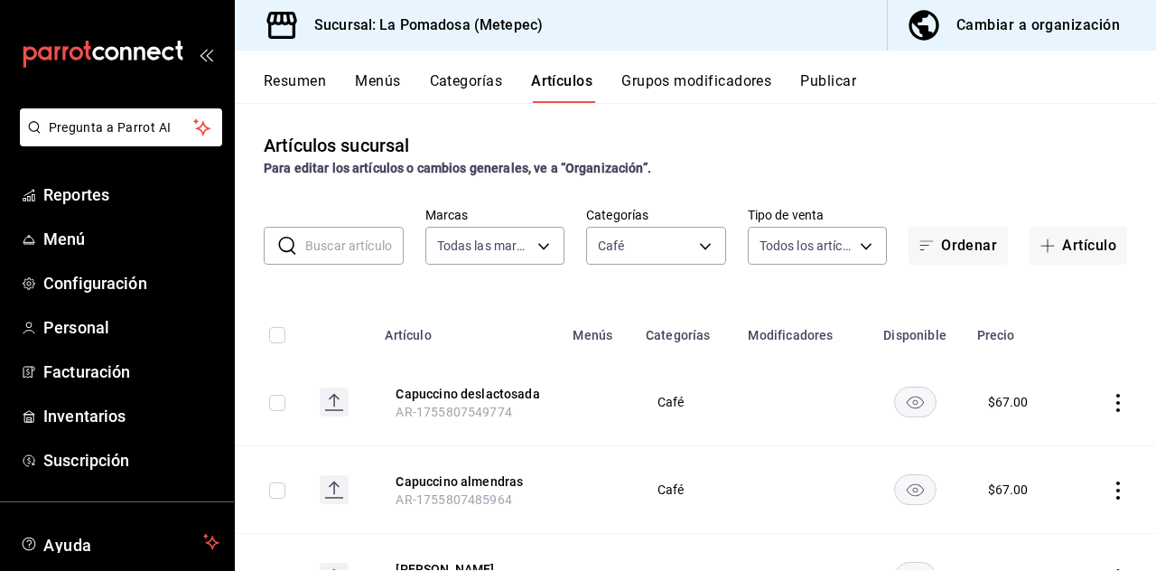
click at [471, 88] on button "Categorías" at bounding box center [466, 87] width 73 height 31
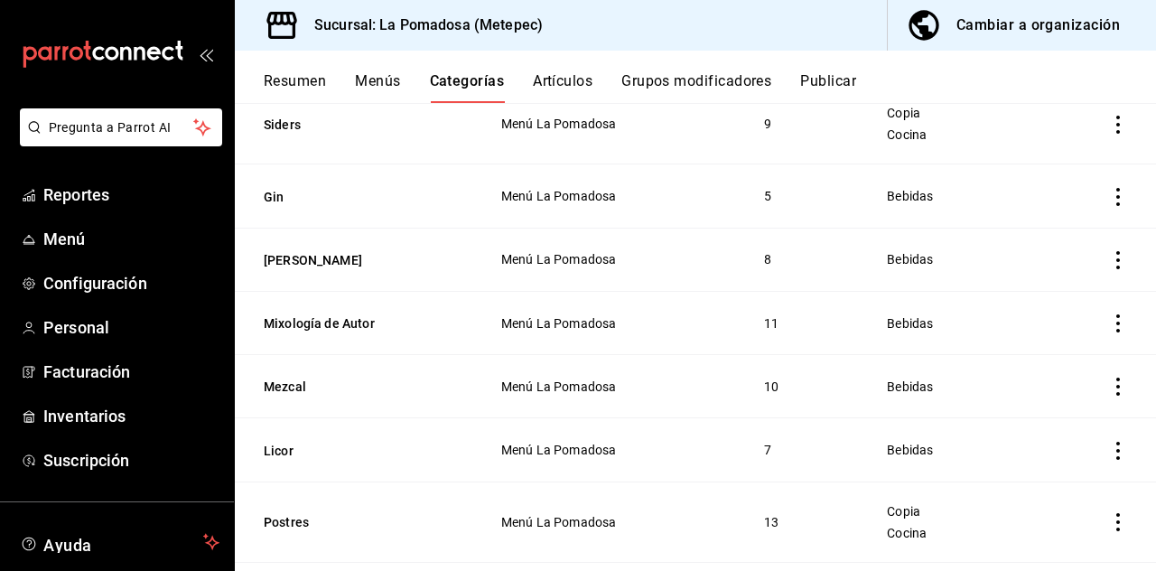
scroll to position [987, 0]
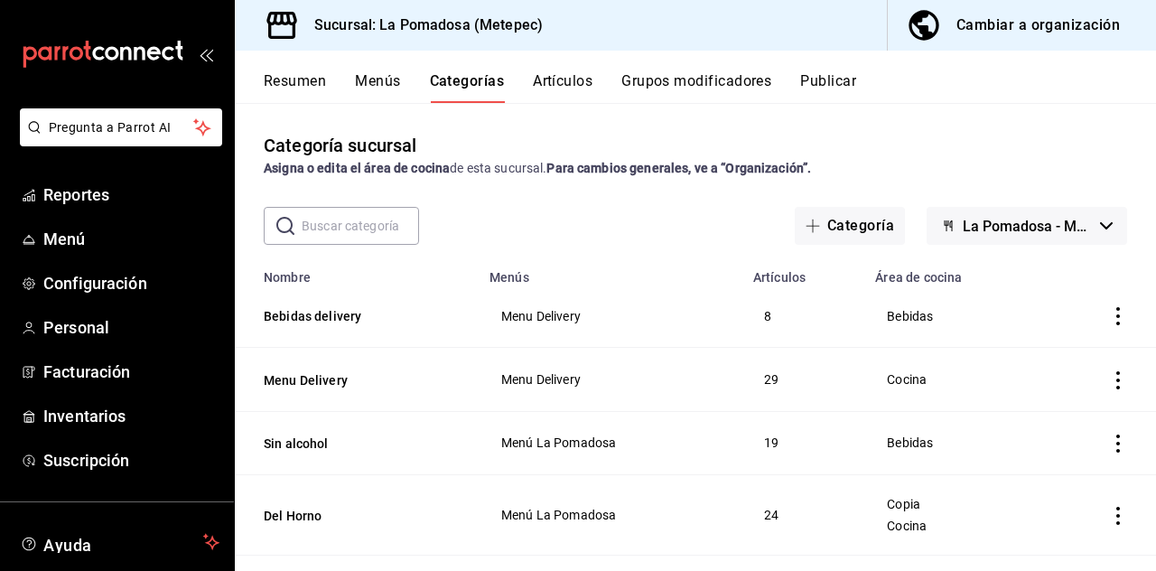
click at [572, 72] on button "Artículos" at bounding box center [563, 87] width 60 height 31
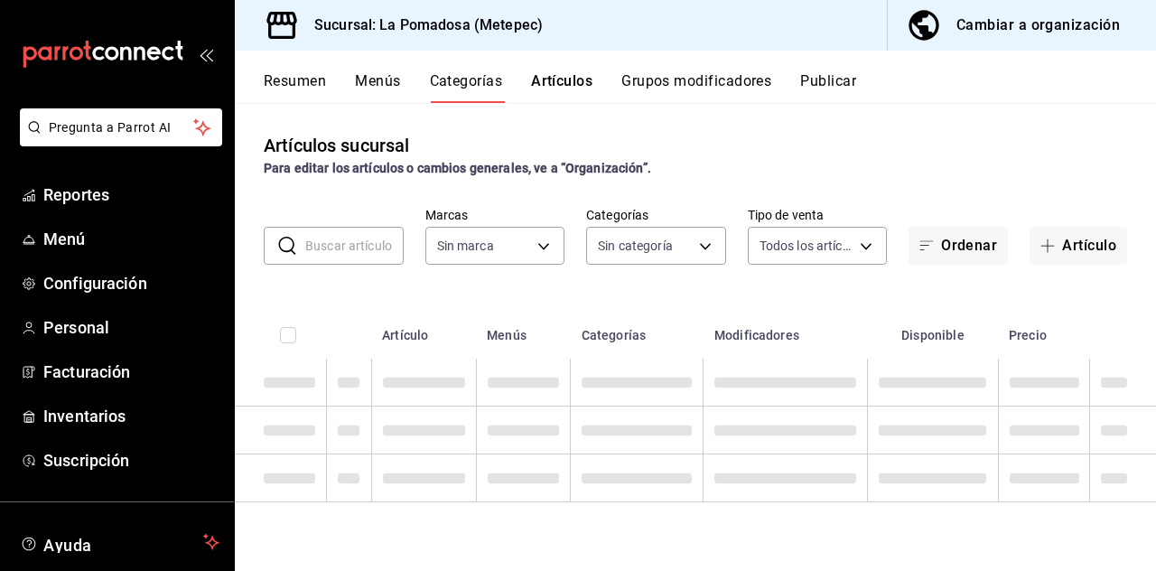
click at [367, 244] on input "text" at bounding box center [354, 246] width 98 height 36
type input "Ca"
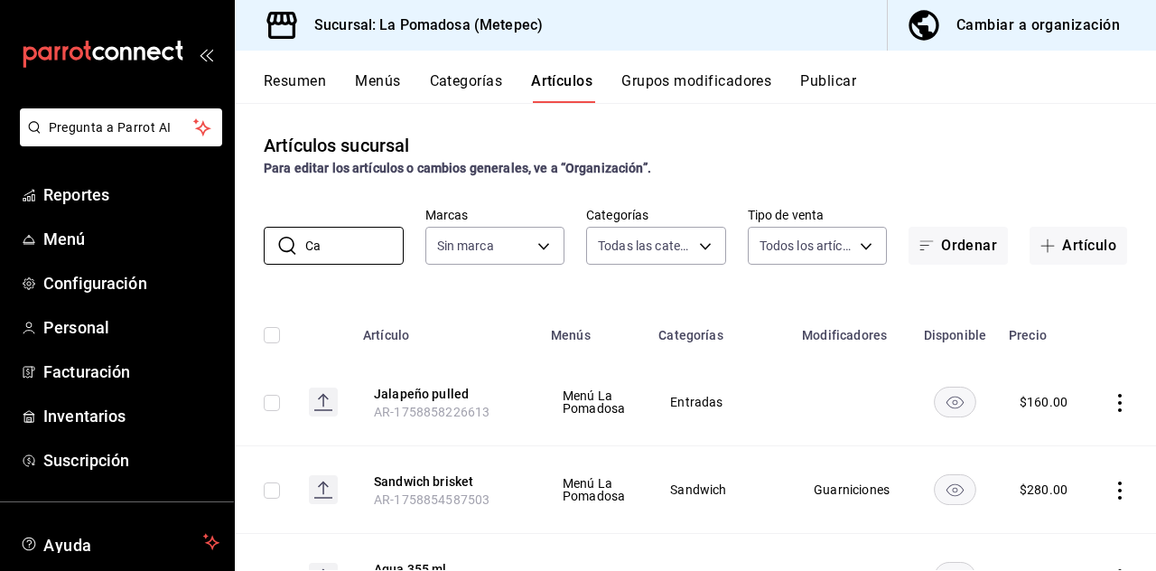
type input "d943e39c-3c76-416d-a752-8531798177b1,cac6379f-b581-4c4b-83ec-bcfc03b9aa83,15034…"
type input "Caf"
type input "26770a04-f713-4e61-b01c-a965f3f43d2a"
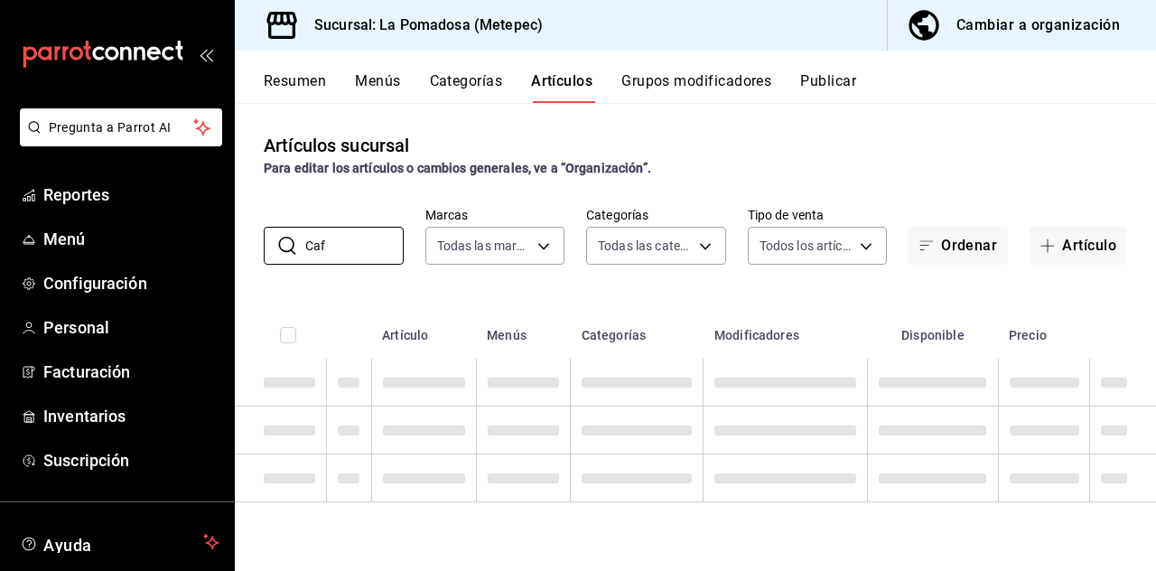
type input "Caf"
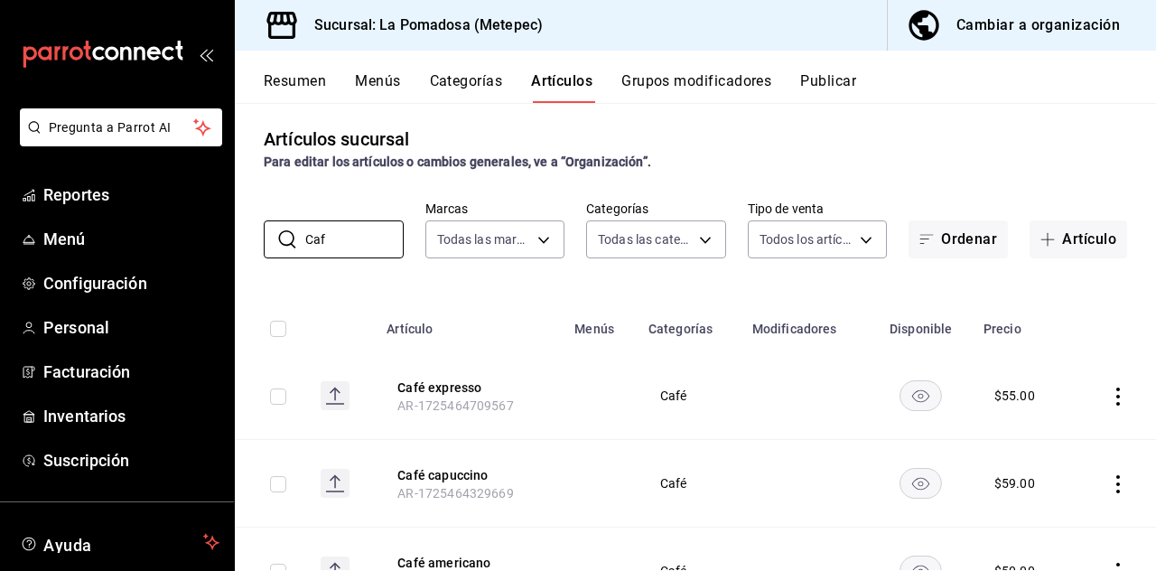
scroll to position [87, 0]
click at [1118, 387] on icon "actions" at bounding box center [1118, 396] width 4 height 18
click at [1071, 348] on span "Editar" at bounding box center [1063, 350] width 47 height 19
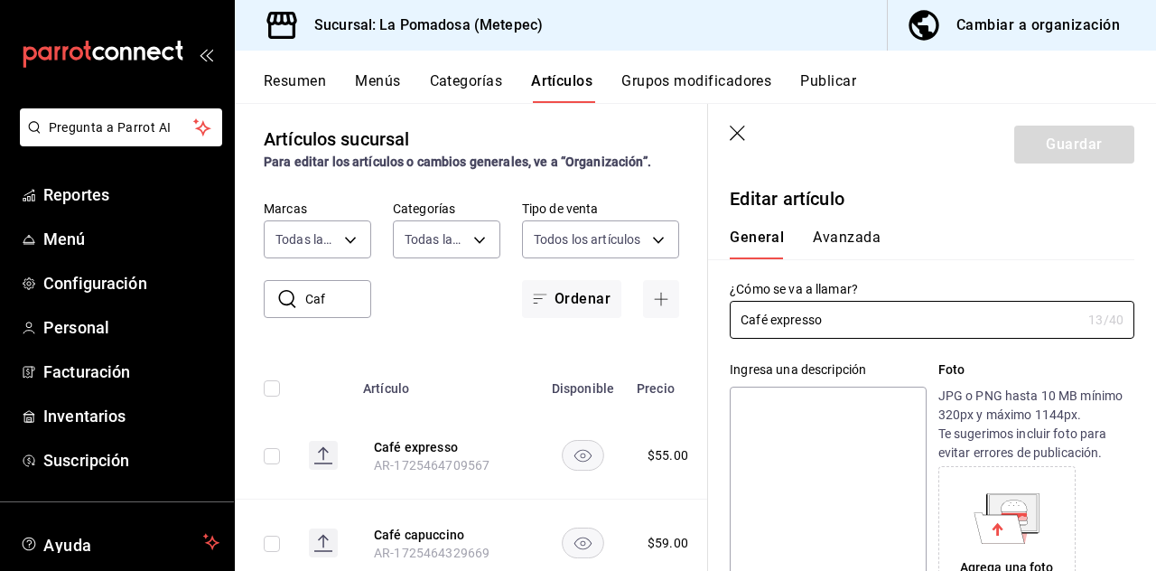
type input "$55.00"
radio input "false"
radio input "true"
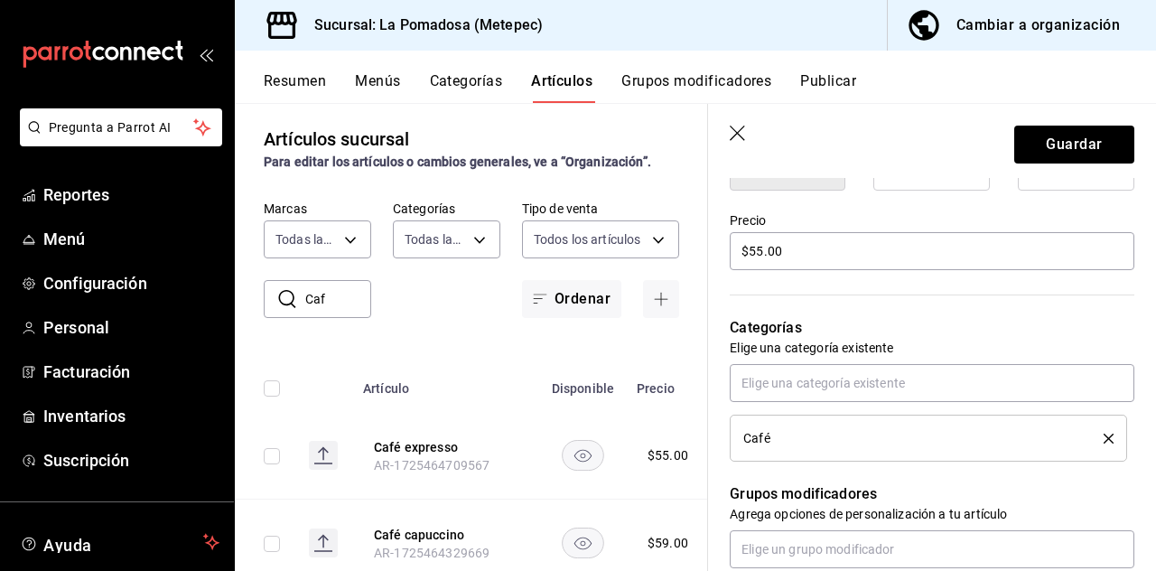
scroll to position [507, 0]
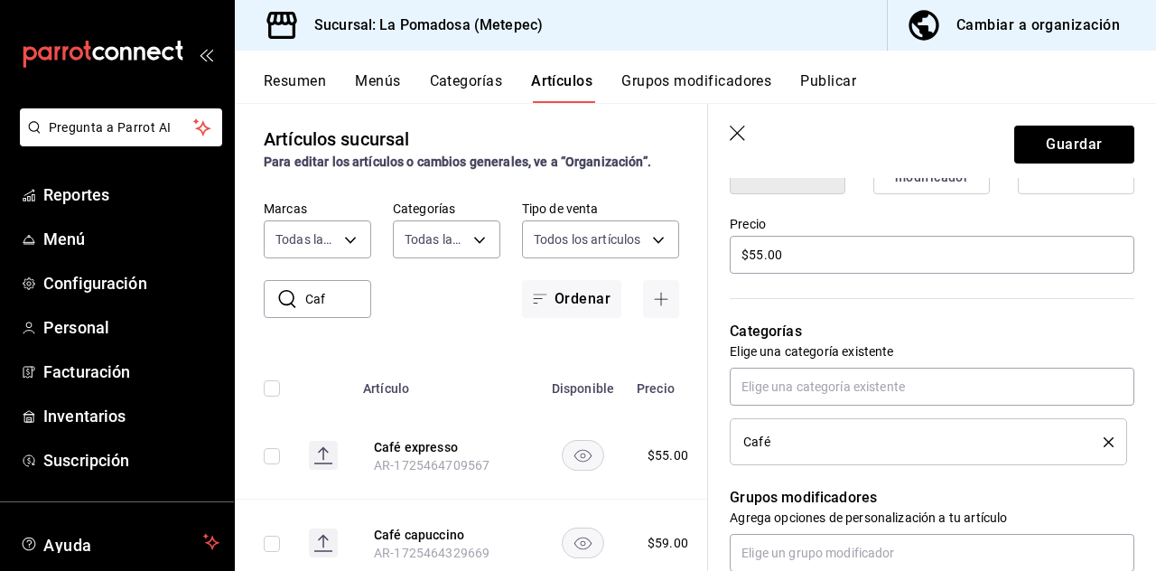
type input "Café expr"
click at [731, 139] on icon "button" at bounding box center [738, 134] width 18 height 18
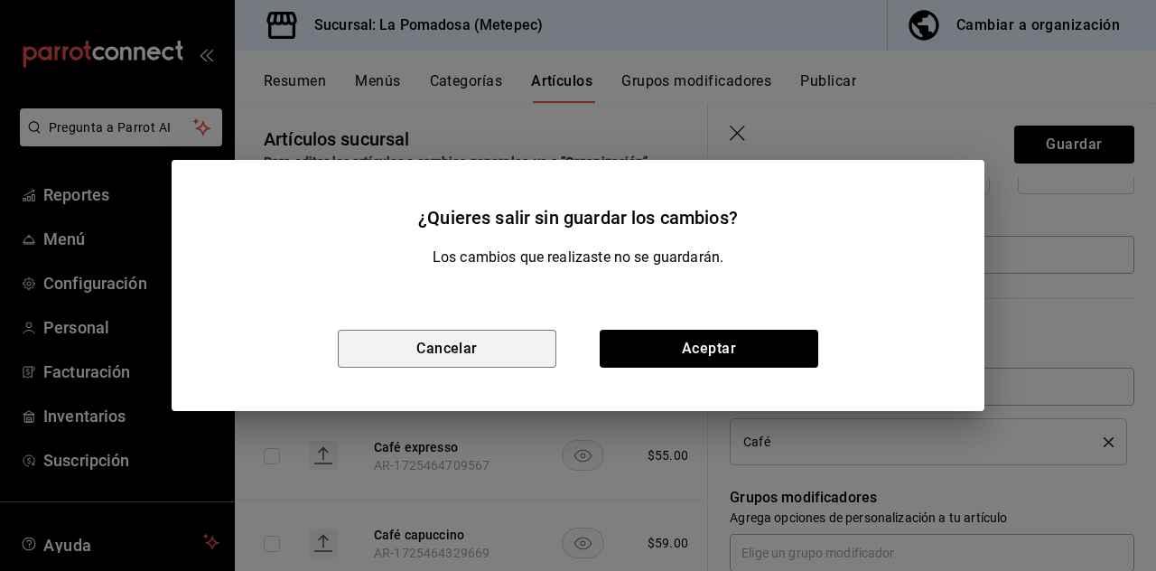
click at [518, 348] on button "Cancelar" at bounding box center [447, 349] width 218 height 38
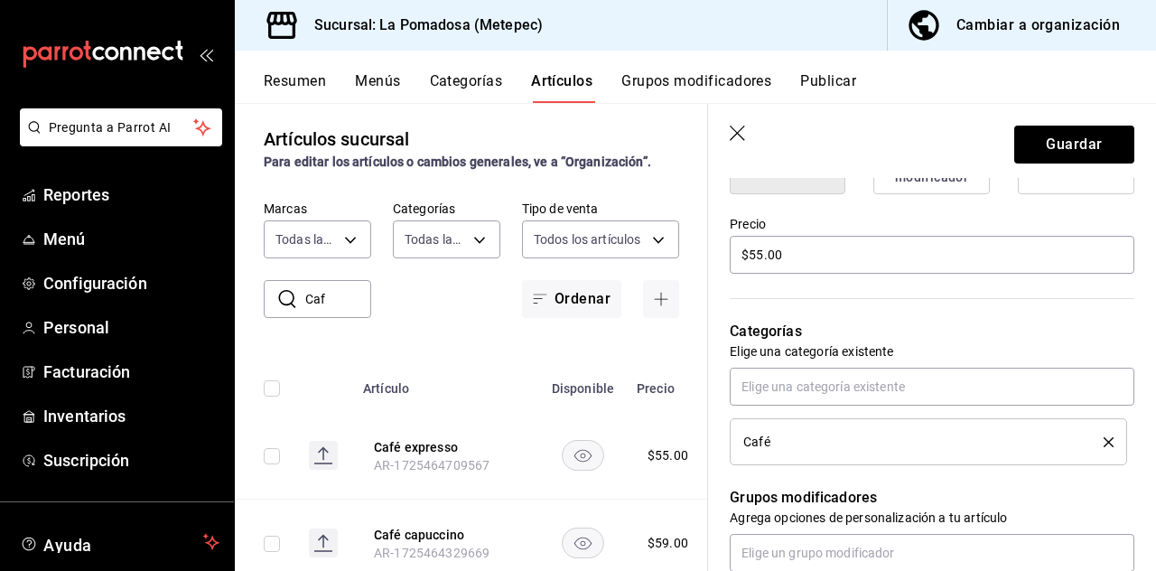
click at [747, 134] on icon "button" at bounding box center [738, 134] width 18 height 18
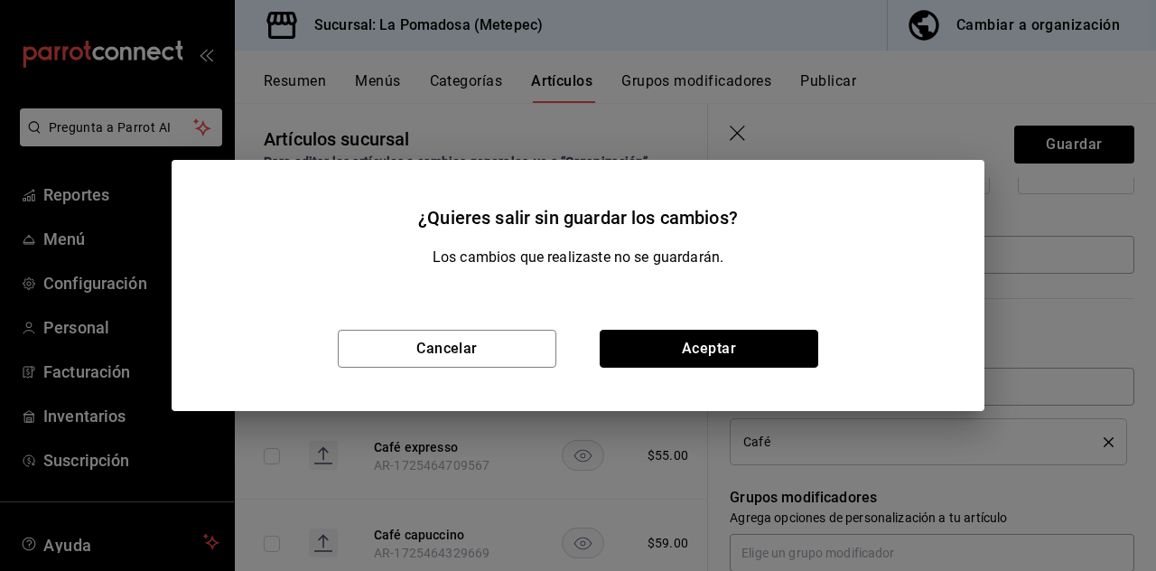
click at [754, 353] on button "Aceptar" at bounding box center [708, 349] width 218 height 38
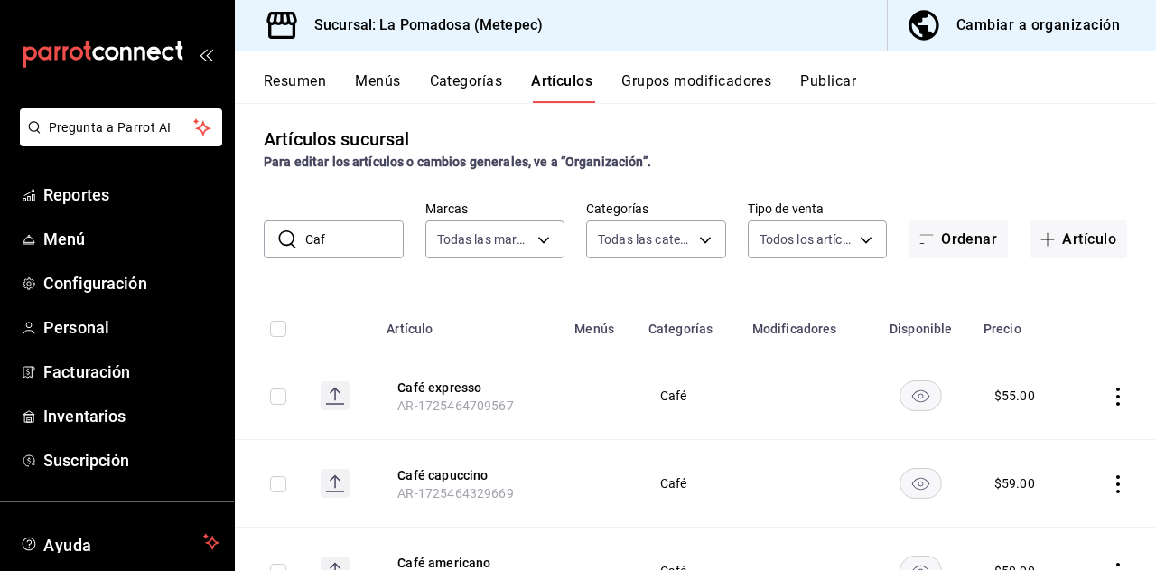
click at [503, 76] on button "Categorías" at bounding box center [466, 87] width 73 height 31
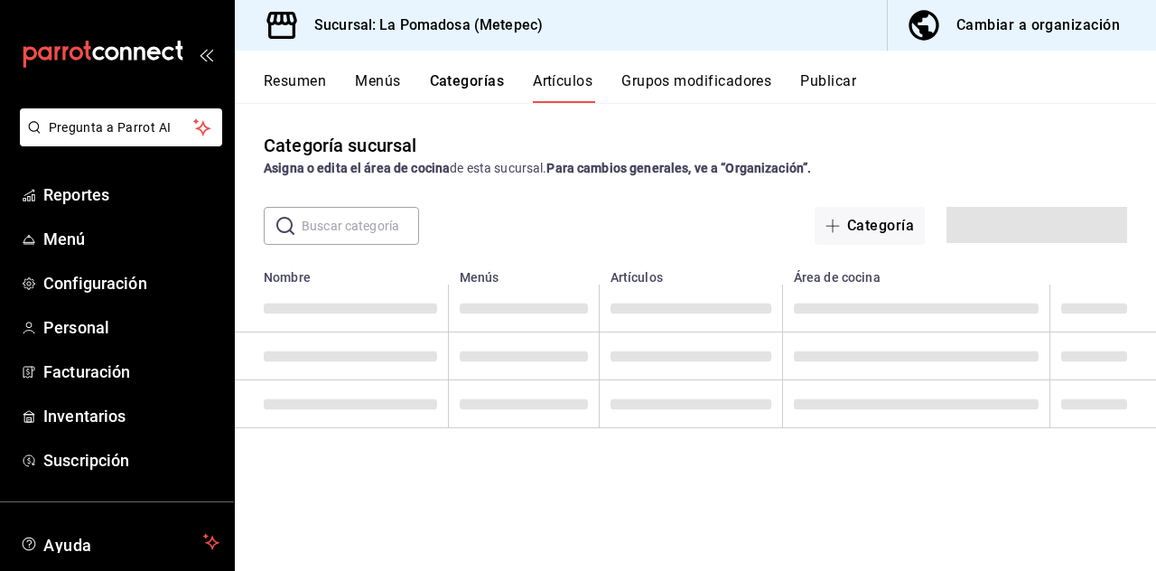
click at [479, 78] on button "Categorías" at bounding box center [467, 87] width 75 height 31
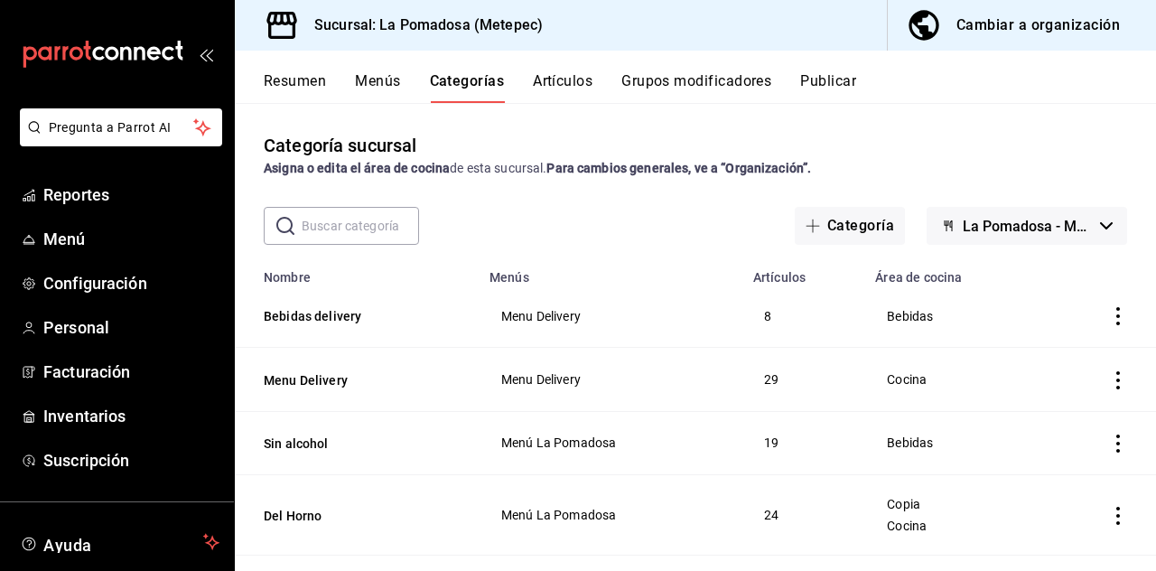
click at [1066, 33] on div "Cambiar a organización" at bounding box center [1037, 25] width 163 height 25
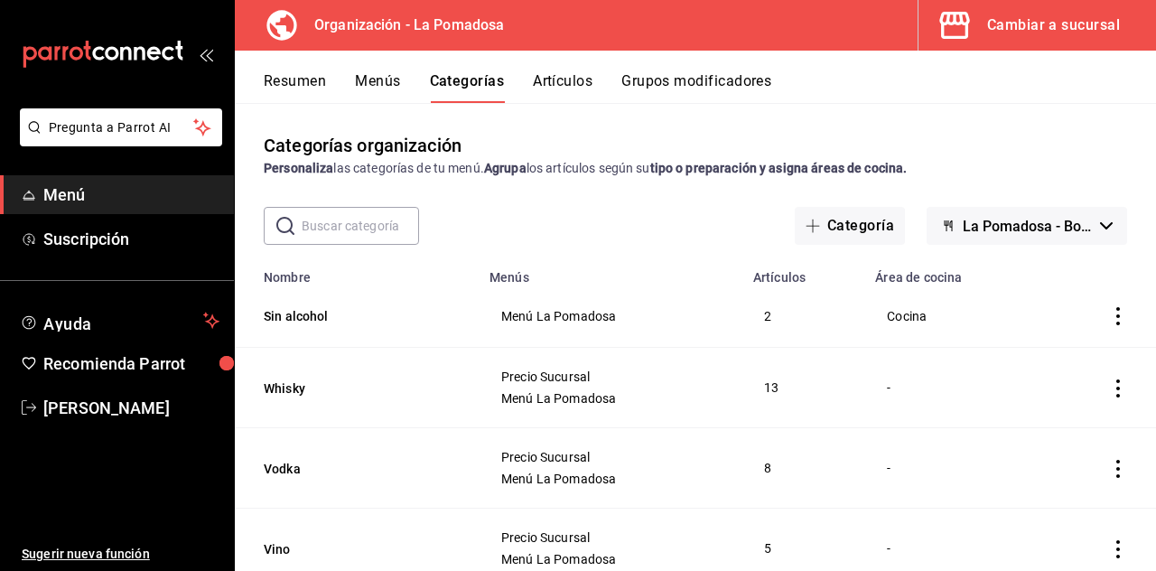
click at [580, 74] on button "Artículos" at bounding box center [563, 87] width 60 height 31
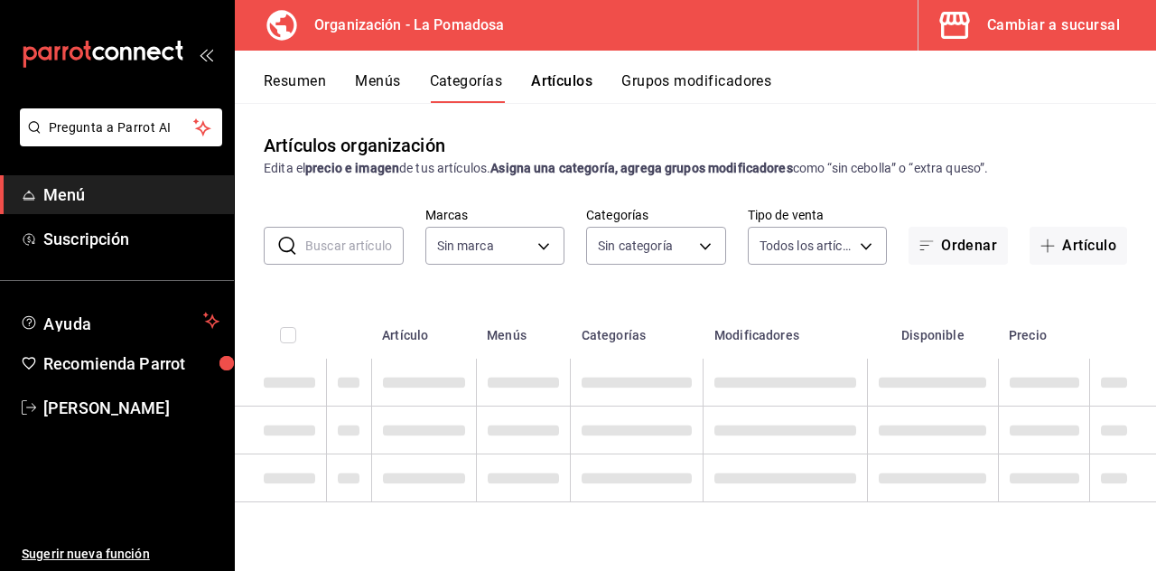
click at [356, 249] on input "text" at bounding box center [354, 246] width 98 height 36
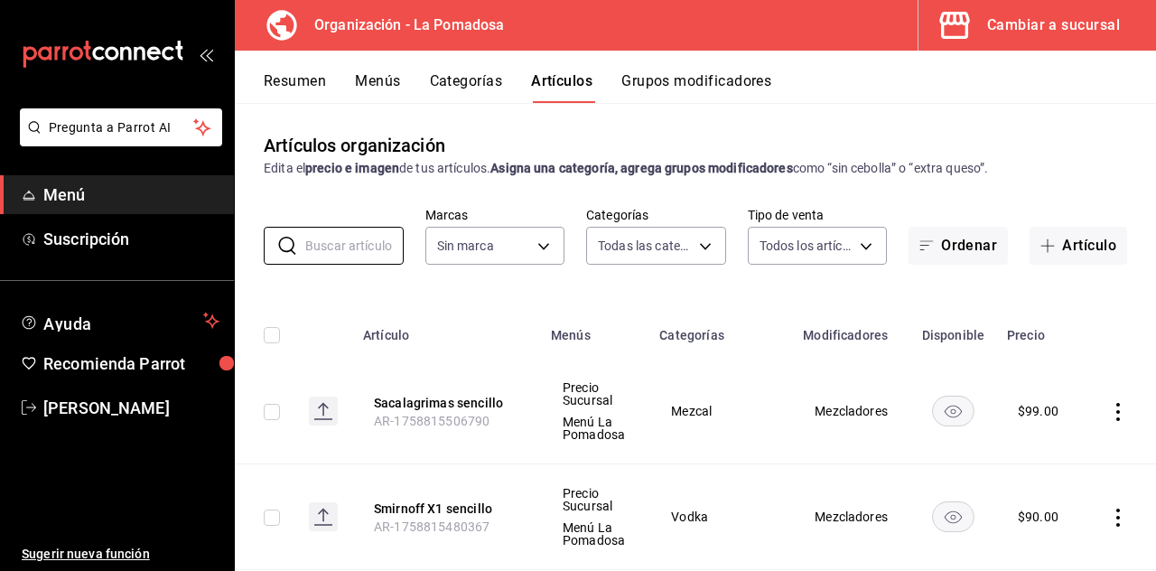
type input "8046ac17-78c4-4c04-86b0-4195422d0950,c2b82cfe-48ae-47e2-b7b4-fb515b7f67d8,808a3…"
type input "9f12bf36-0f27-4c86-b0de-43bfd2d47937"
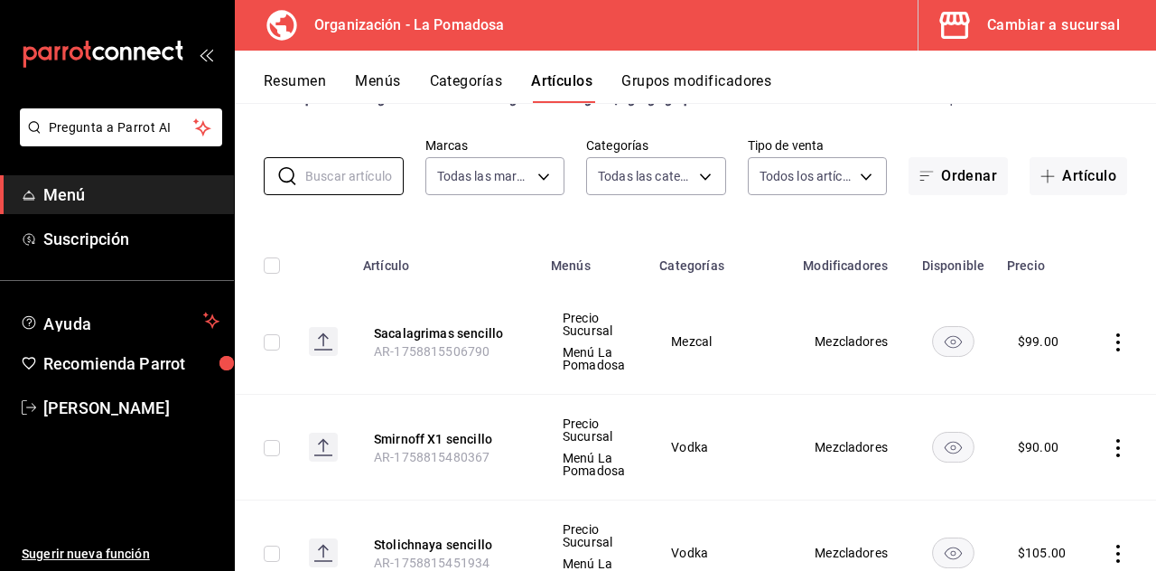
scroll to position [21, 0]
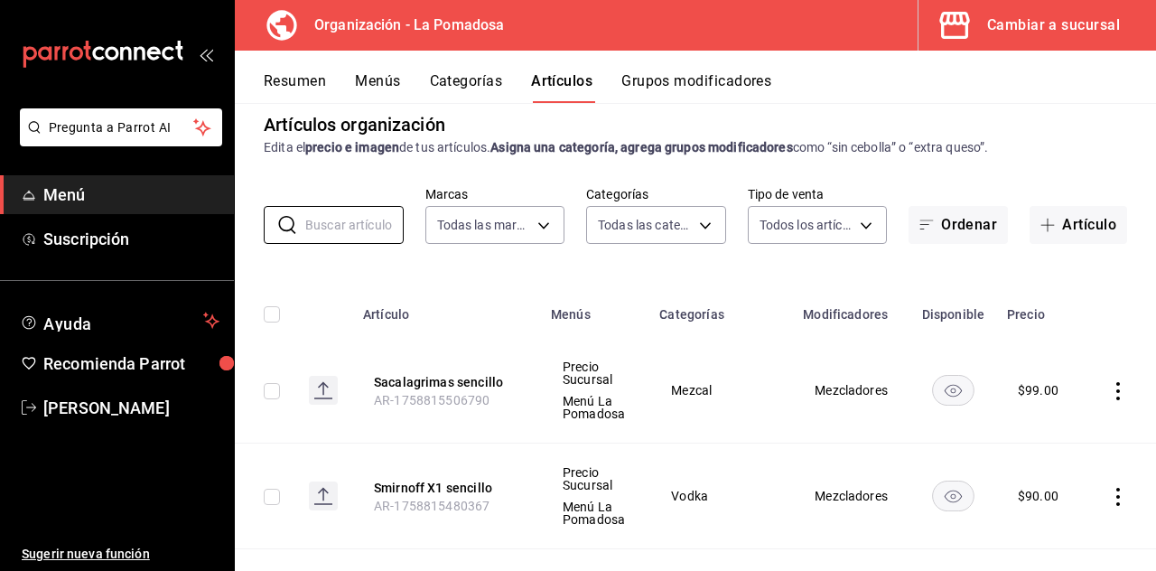
click at [684, 228] on body "Pregunta a Parrot AI Menú Suscripción Ayuda Recomienda Parrot LUCERO DENNIS MAC…" at bounding box center [578, 285] width 1156 height 571
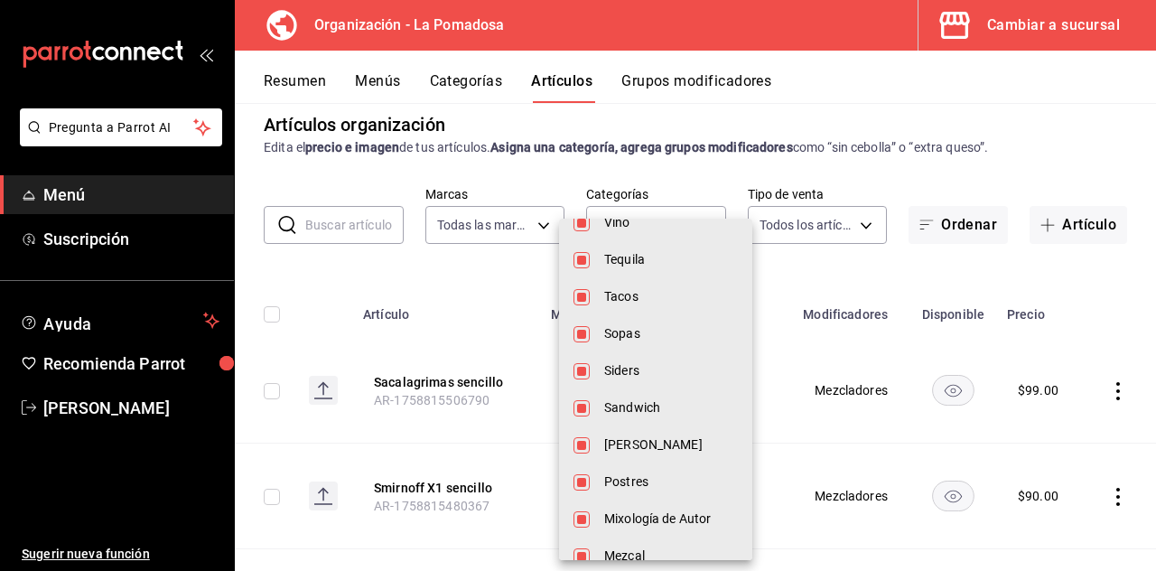
scroll to position [0, 0]
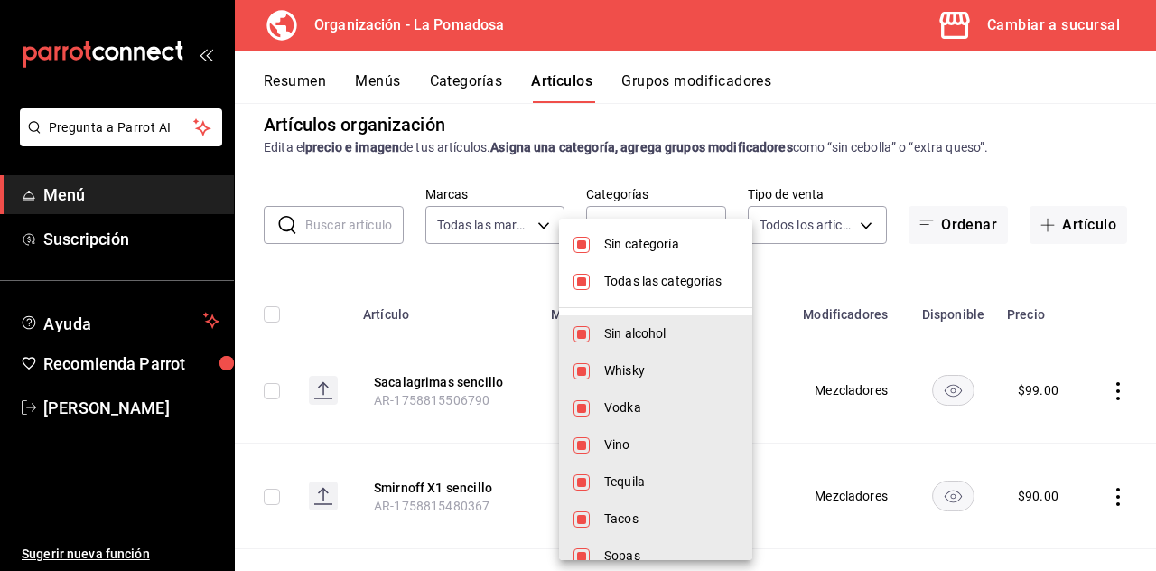
click at [822, 179] on div at bounding box center [578, 285] width 1156 height 571
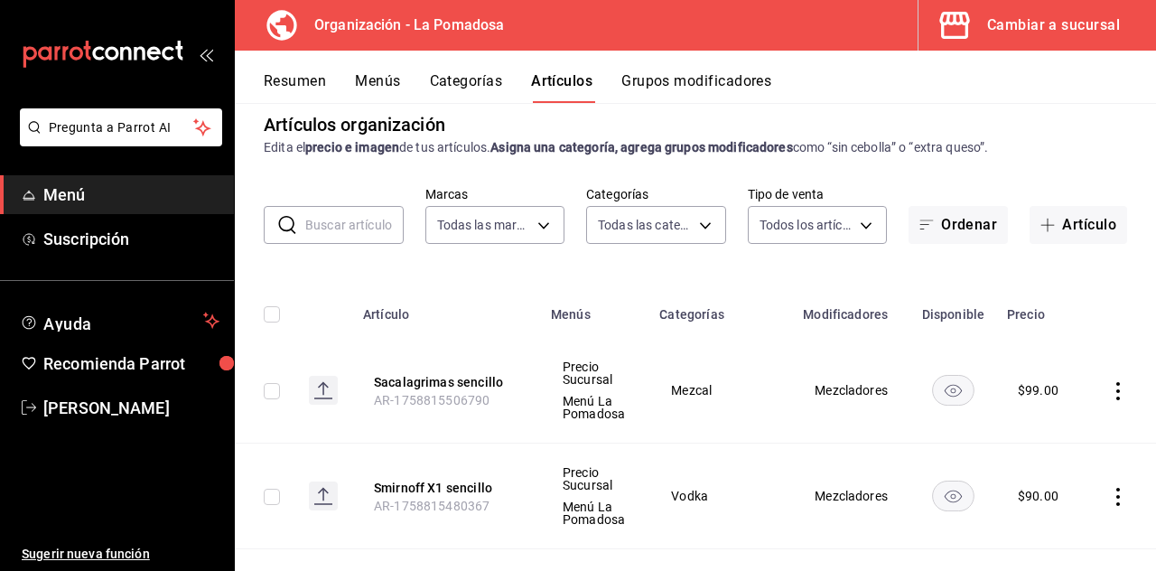
click at [562, 79] on button "Artículos" at bounding box center [561, 87] width 61 height 31
click at [1071, 25] on div "Cambiar a sucursal" at bounding box center [1053, 25] width 133 height 25
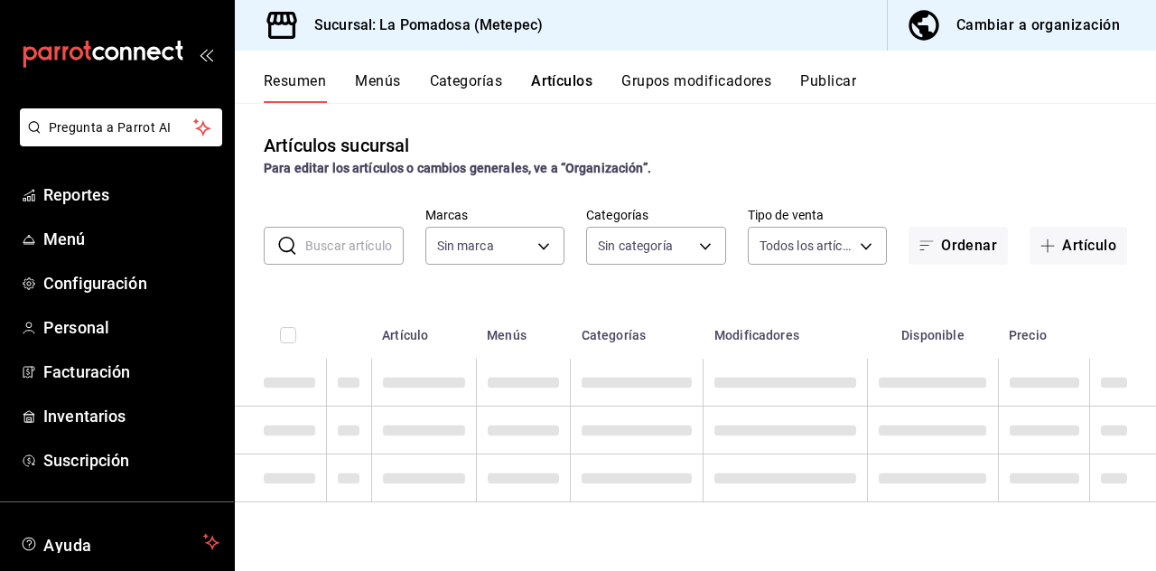
click at [570, 85] on button "Artículos" at bounding box center [561, 87] width 61 height 31
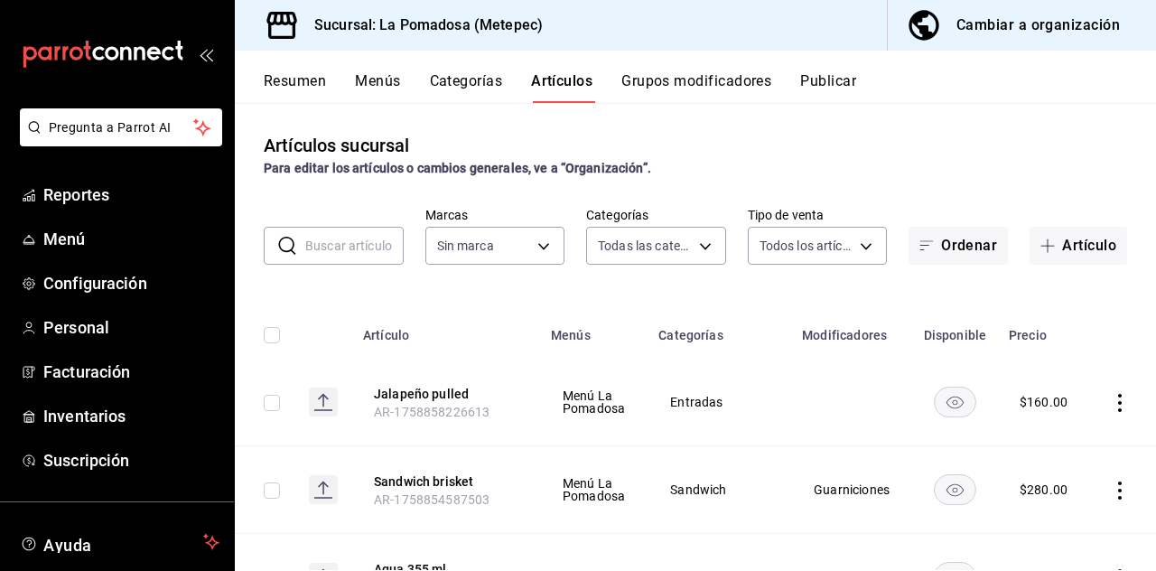
type input "d943e39c-3c76-416d-a752-8531798177b1,cac6379f-b581-4c4b-83ec-bcfc03b9aa83,15034…"
click at [704, 251] on body "Pregunta a Parrot AI Reportes Menú Configuración Personal Facturación Inventari…" at bounding box center [578, 285] width 1156 height 571
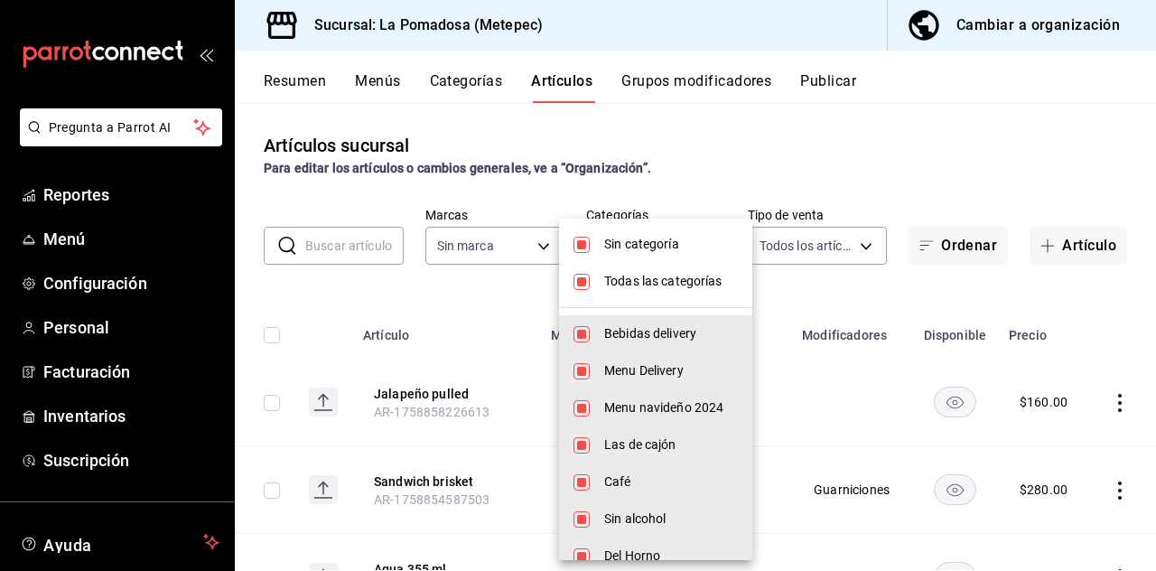
type input "26770a04-f713-4e61-b01c-a965f3f43d2a"
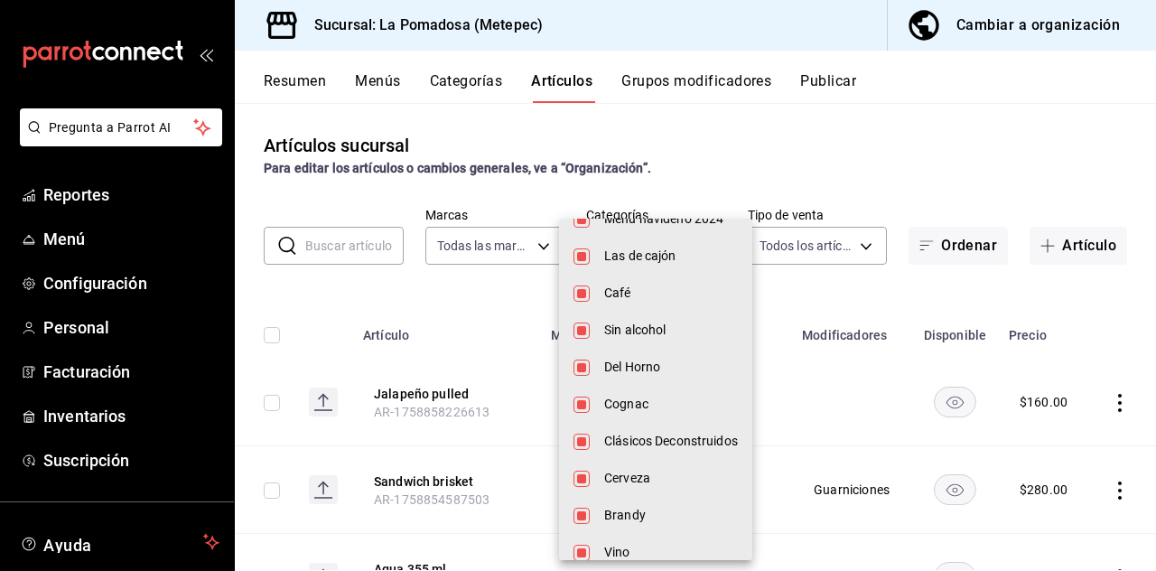
click at [818, 168] on div at bounding box center [578, 285] width 1156 height 571
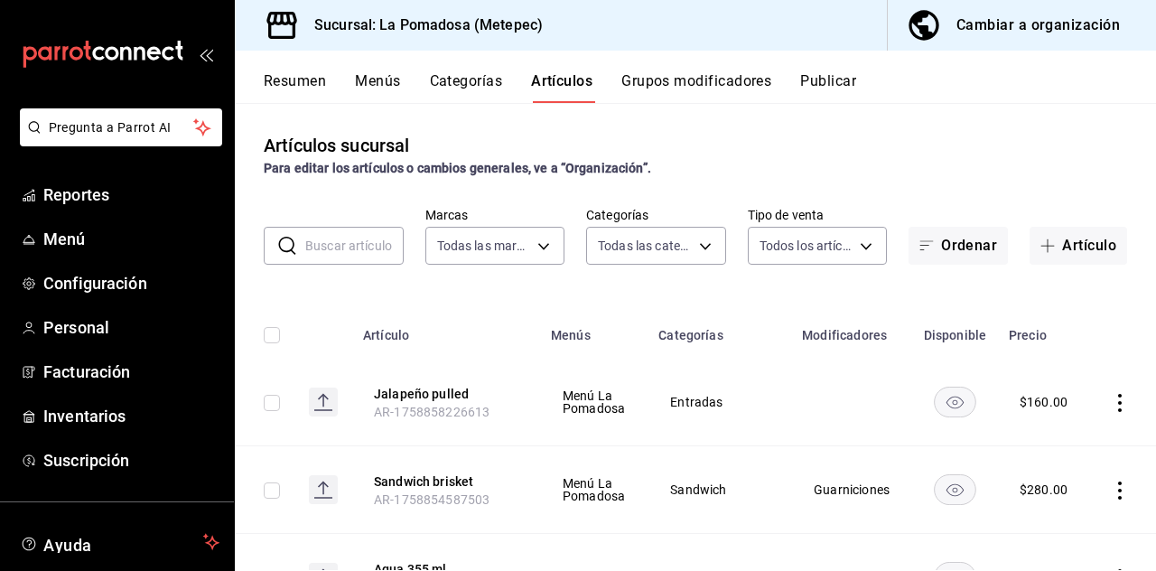
click at [690, 241] on body "Pregunta a Parrot AI Reportes Menú Configuración Personal Facturación Inventari…" at bounding box center [578, 285] width 1156 height 571
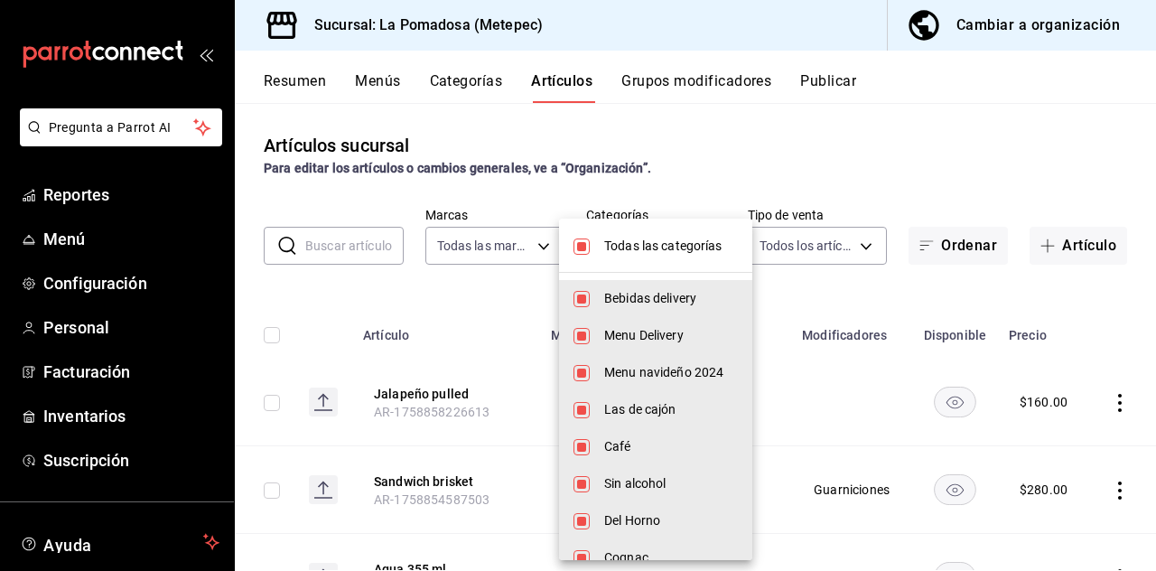
scroll to position [78, 0]
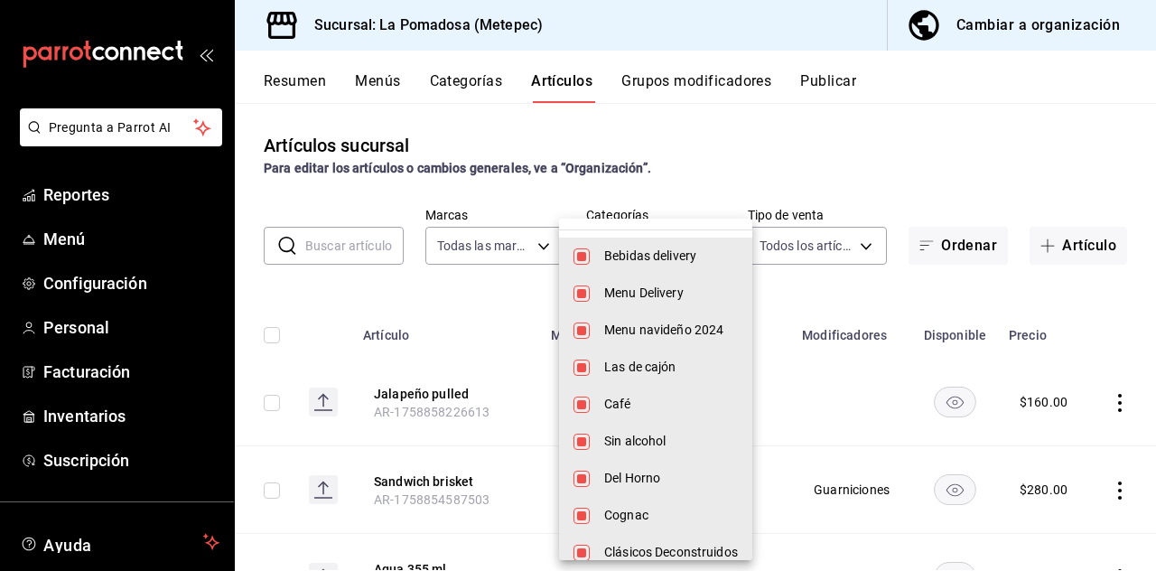
click at [767, 139] on div at bounding box center [578, 285] width 1156 height 571
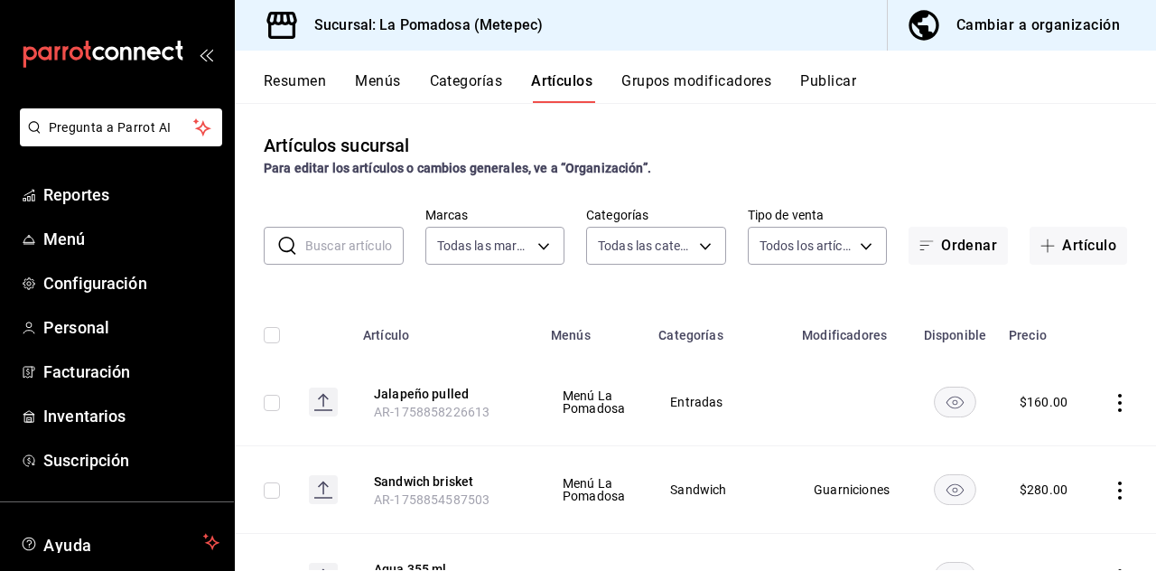
click at [693, 256] on body "Pregunta a Parrot AI Reportes Menú Configuración Personal Facturación Inventari…" at bounding box center [578, 285] width 1156 height 571
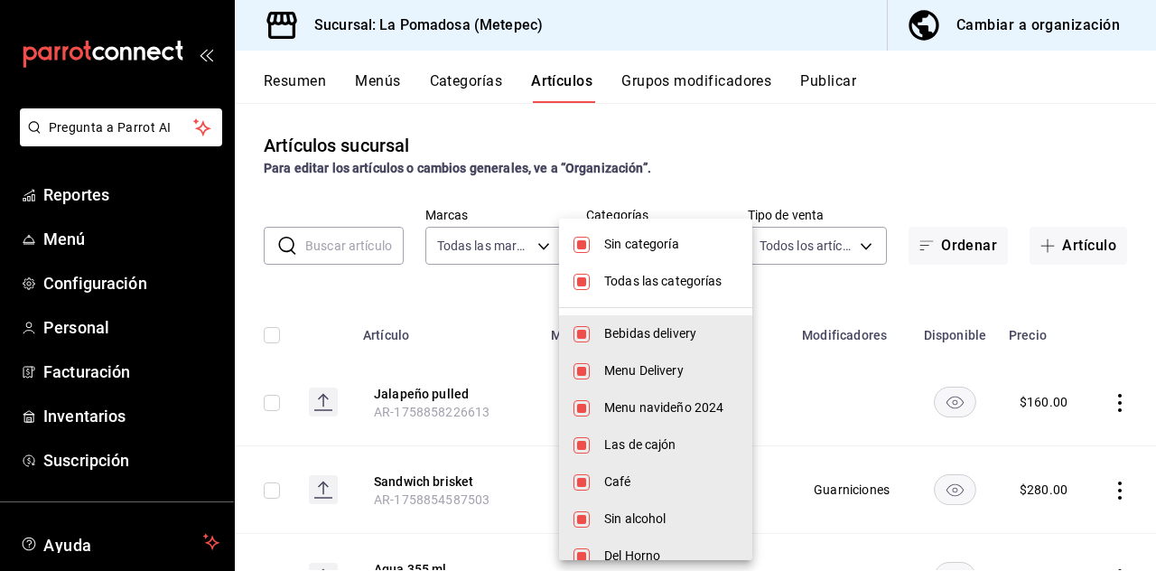
click at [586, 246] on input "checkbox" at bounding box center [581, 245] width 16 height 16
checkbox input "false"
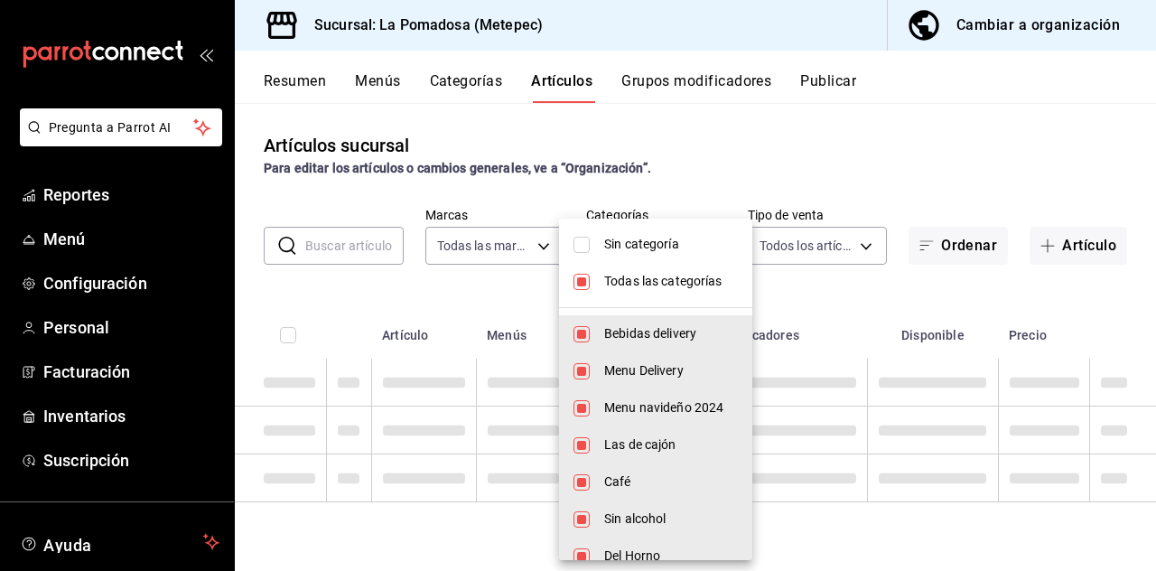
click at [585, 283] on input "checkbox" at bounding box center [581, 282] width 16 height 16
checkbox input "false"
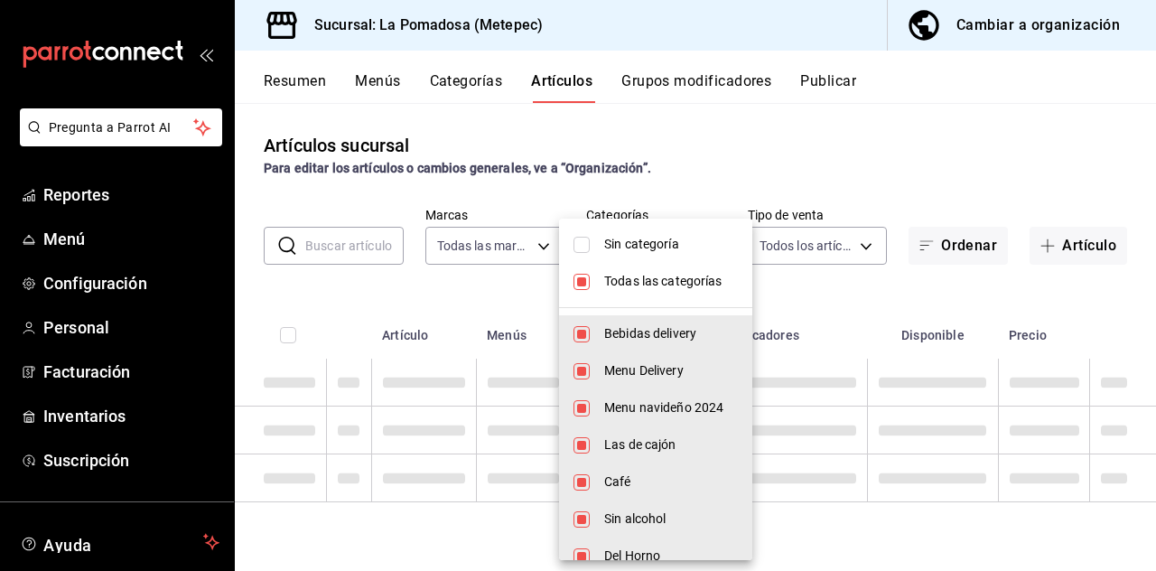
checkbox input "false"
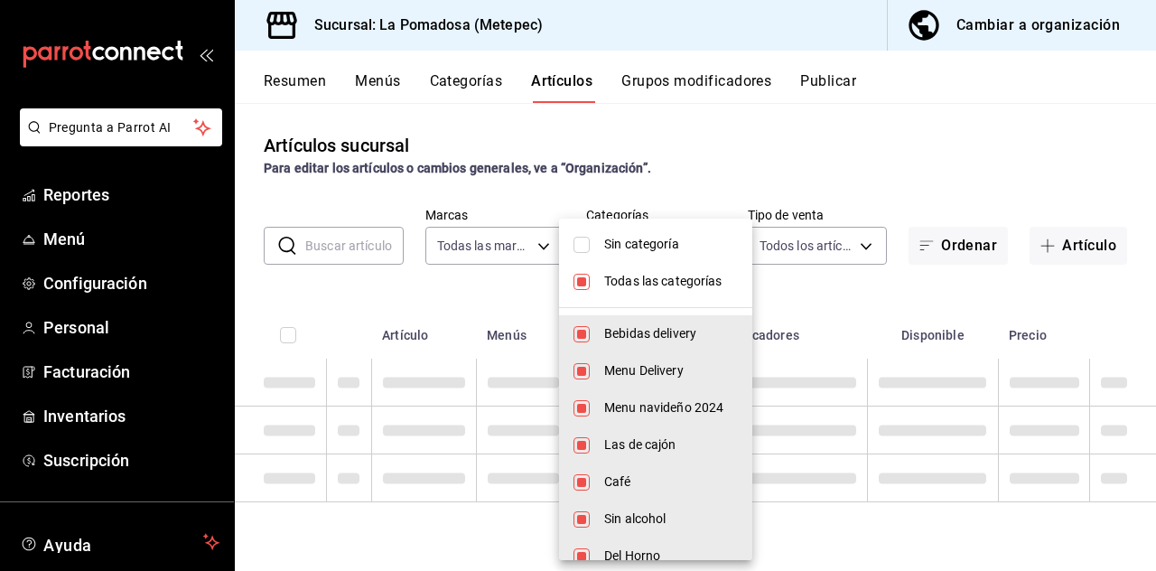
checkbox input "false"
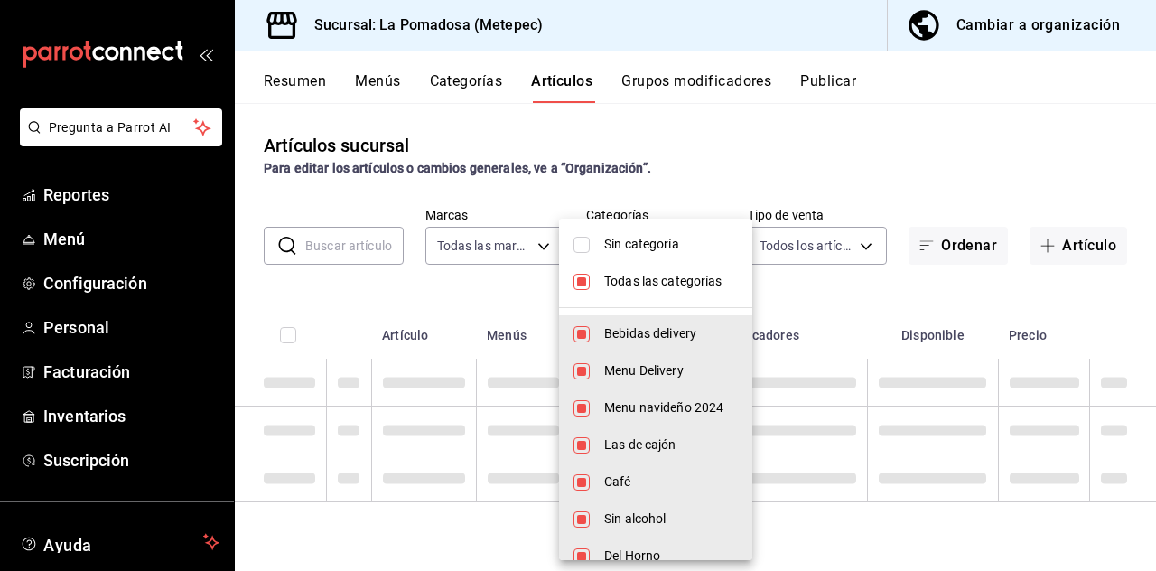
checkbox input "false"
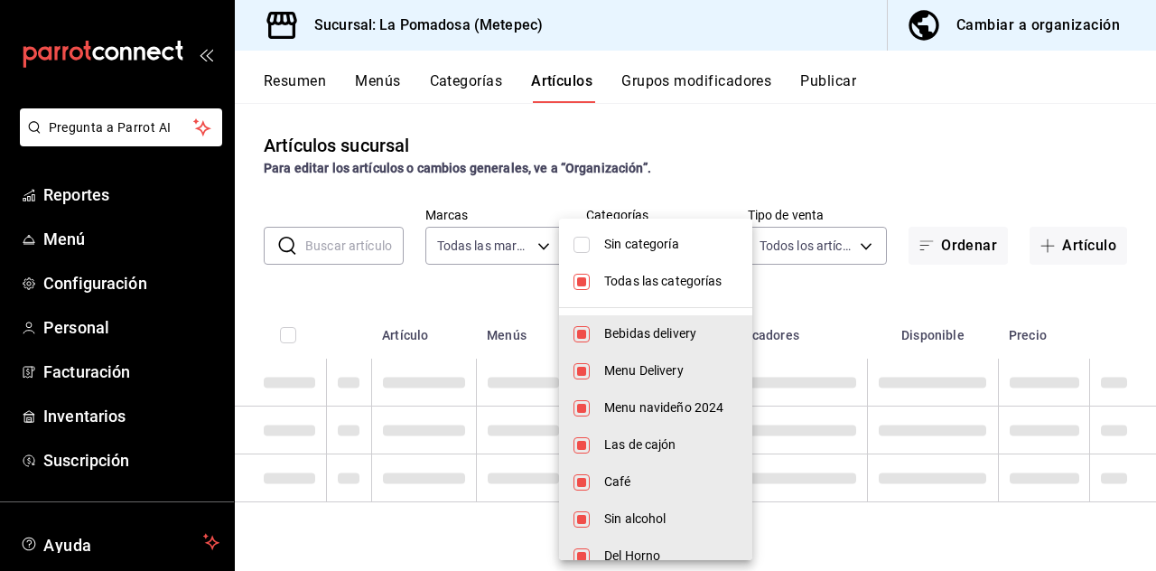
checkbox input "false"
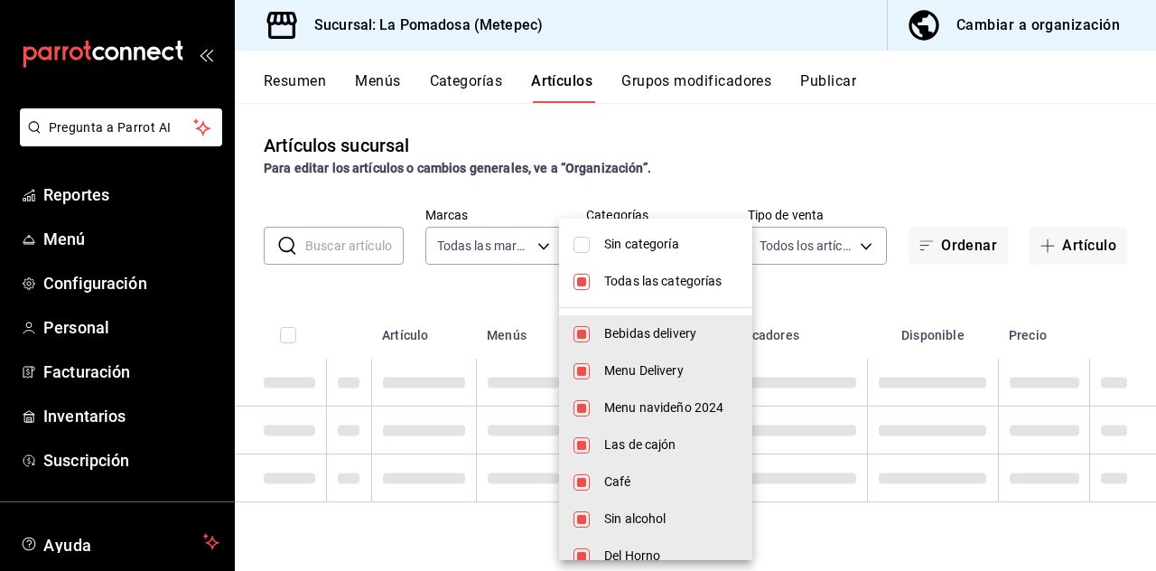
checkbox input "false"
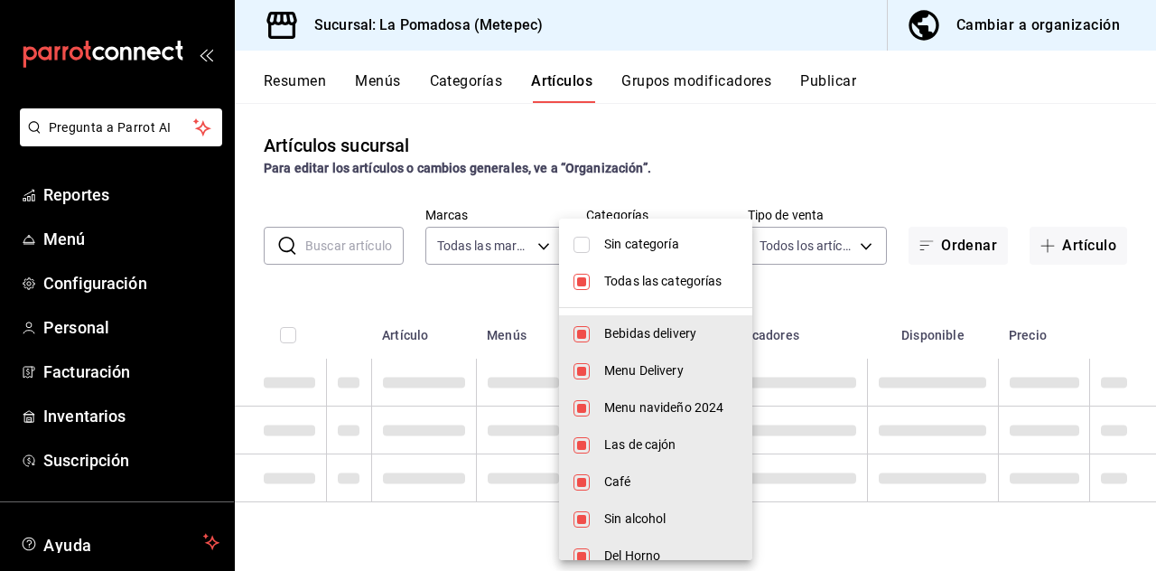
checkbox input "false"
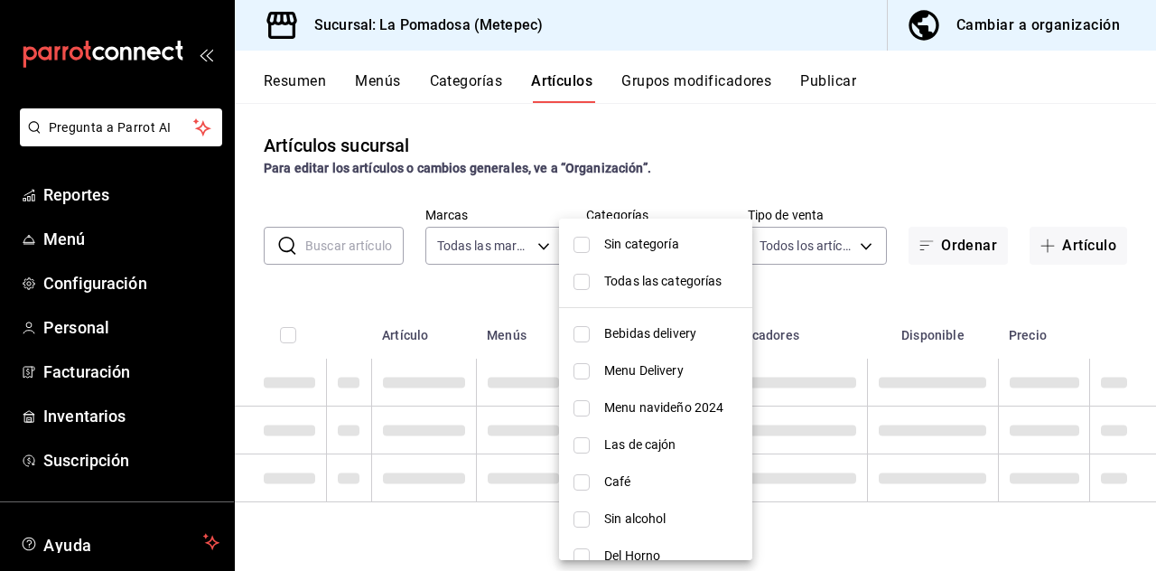
click at [588, 475] on input "checkbox" at bounding box center [581, 482] width 16 height 16
checkbox input "true"
type input "94c86e66-1f17-486c-8944-f73be3fd04ff"
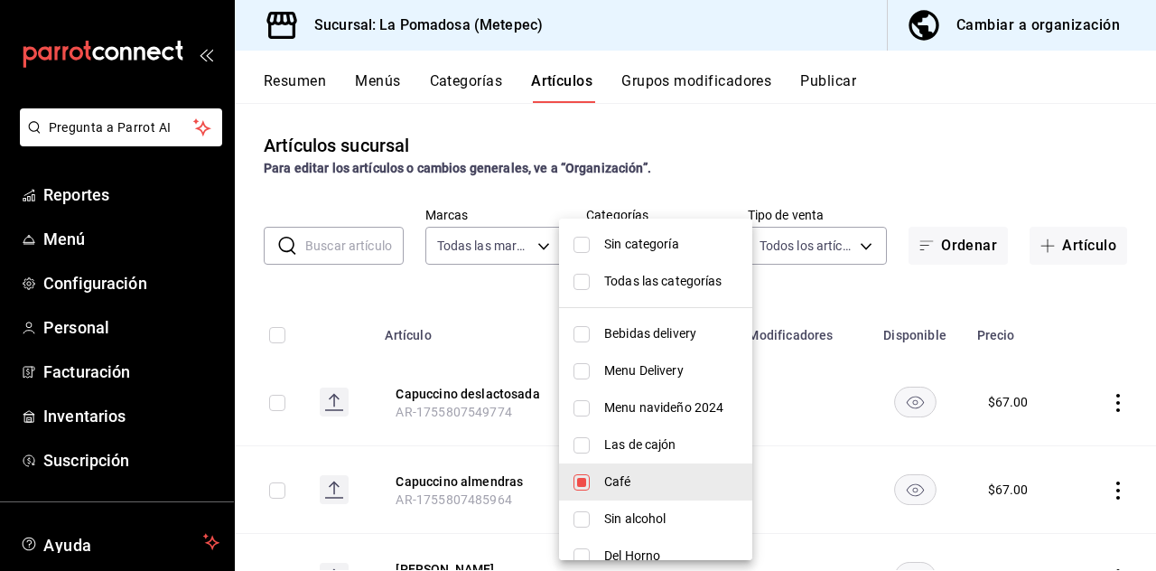
click at [778, 172] on div at bounding box center [578, 285] width 1156 height 571
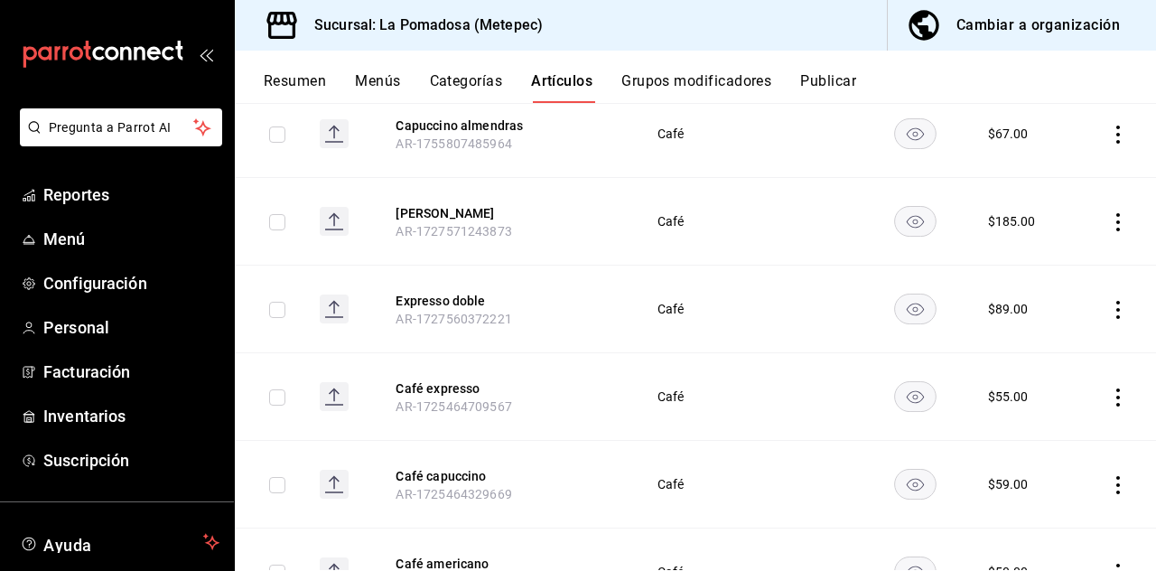
scroll to position [0, 0]
